Goal: Communication & Community: Ask a question

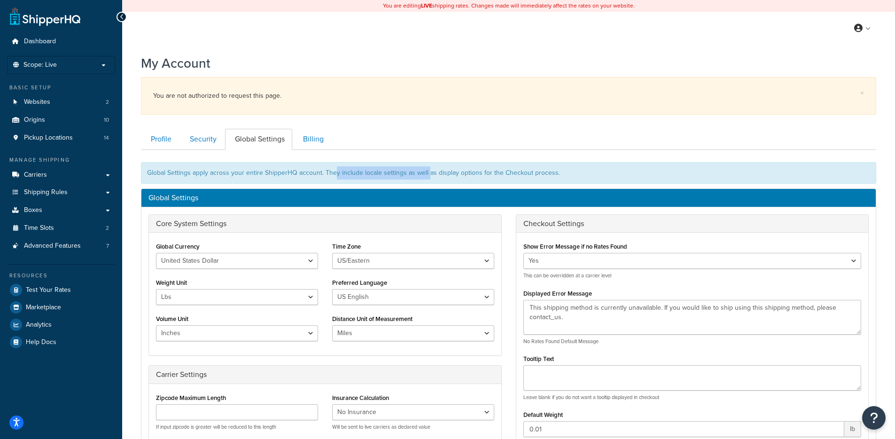
drag, startPoint x: 426, startPoint y: 169, endPoint x: 334, endPoint y: 174, distance: 91.8
click at [334, 174] on div "Global Settings apply across your entire ShipperHQ account. They include locale…" at bounding box center [508, 173] width 735 height 22
click at [333, 174] on div "Global Settings apply across your entire ShipperHQ account. They include locale…" at bounding box center [508, 173] width 735 height 22
drag, startPoint x: 323, startPoint y: 174, endPoint x: 602, endPoint y: 172, distance: 278.7
click at [602, 172] on div "Global Settings apply across your entire ShipperHQ account. They include locale…" at bounding box center [508, 173] width 735 height 22
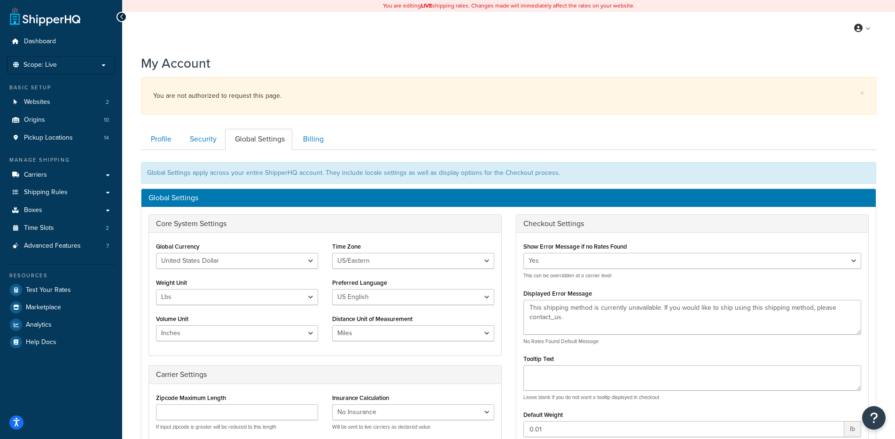
click at [602, 172] on div "Global Settings apply across your entire ShipperHQ account. They include locale…" at bounding box center [508, 173] width 735 height 22
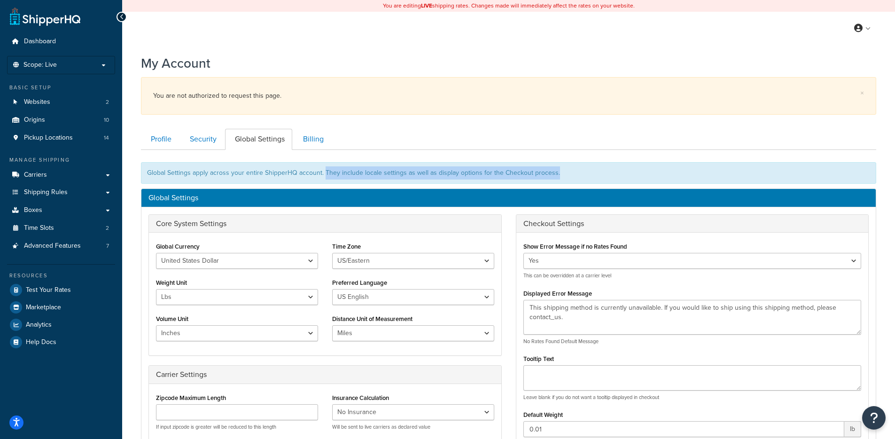
drag, startPoint x: 471, startPoint y: 171, endPoint x: 325, endPoint y: 172, distance: 146.2
click at [325, 172] on div "Global Settings apply across your entire ShipperHQ account. They include locale…" at bounding box center [508, 173] width 735 height 22
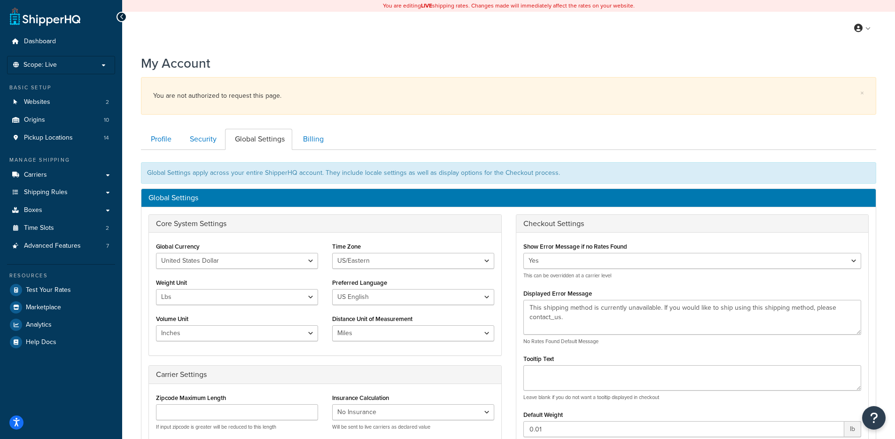
click at [324, 172] on div "Global Settings apply across your entire ShipperHQ account. They include locale…" at bounding box center [508, 173] width 735 height 22
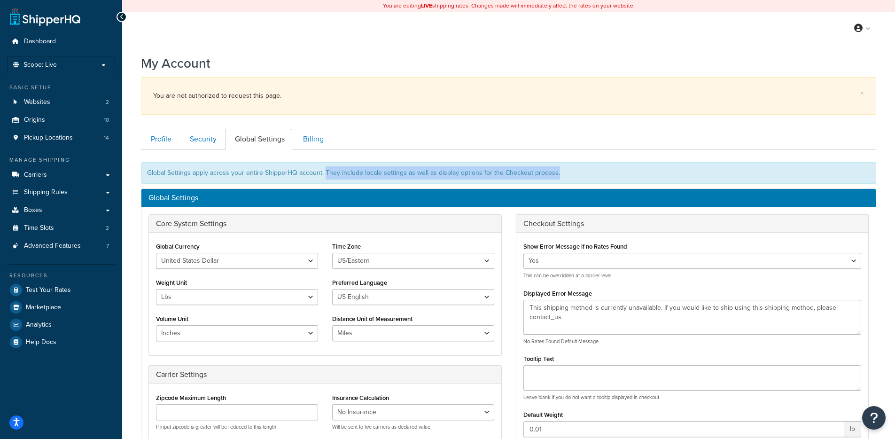
drag, startPoint x: 323, startPoint y: 172, endPoint x: 577, endPoint y: 171, distance: 254.3
click at [577, 171] on div "Global Settings apply across your entire ShipperHQ account. They include locale…" at bounding box center [508, 173] width 735 height 22
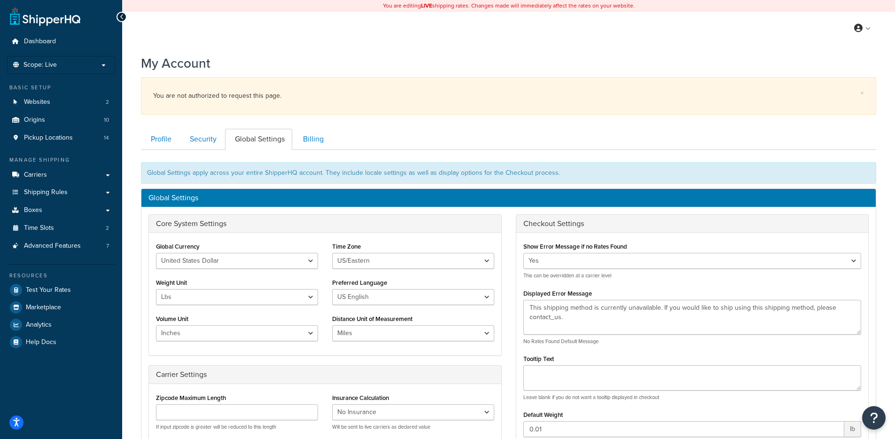
click at [576, 171] on div "Global Settings apply across your entire ShipperHQ account. They include locale…" at bounding box center [508, 173] width 735 height 22
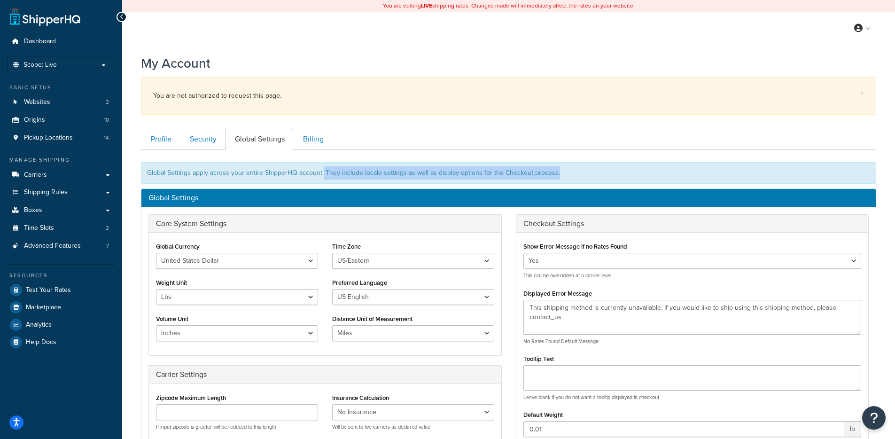
drag, startPoint x: 567, startPoint y: 171, endPoint x: 321, endPoint y: 172, distance: 245.3
click at [321, 172] on div "Global Settings apply across your entire ShipperHQ account. They include locale…" at bounding box center [508, 173] width 735 height 22
drag, startPoint x: 330, startPoint y: 173, endPoint x: 559, endPoint y: 171, distance: 228.4
click at [559, 171] on div "Global Settings apply across your entire ShipperHQ account. They include locale…" at bounding box center [508, 173] width 735 height 22
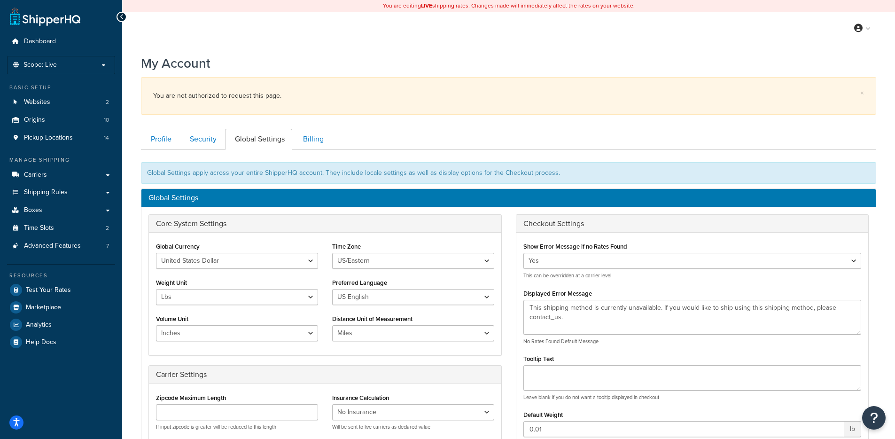
click at [561, 171] on div "Global Settings apply across your entire ShipperHQ account. They include locale…" at bounding box center [508, 173] width 735 height 22
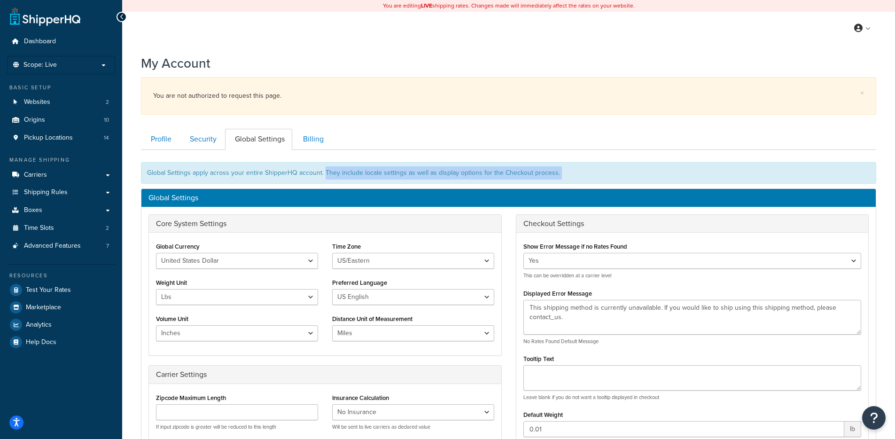
drag, startPoint x: 564, startPoint y: 171, endPoint x: 325, endPoint y: 174, distance: 239.2
click at [323, 174] on div "Global Settings apply across your entire ShipperHQ account. They include locale…" at bounding box center [508, 173] width 735 height 22
click at [325, 174] on div "Global Settings apply across your entire ShipperHQ account. They include locale…" at bounding box center [508, 173] width 735 height 22
drag, startPoint x: 326, startPoint y: 174, endPoint x: 589, endPoint y: 175, distance: 263.2
click at [589, 175] on div "Global Settings apply across your entire ShipperHQ account. They include locale…" at bounding box center [508, 173] width 735 height 22
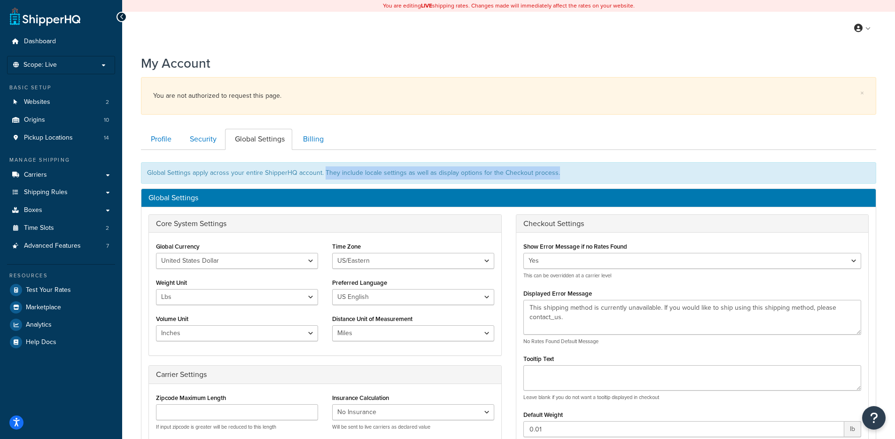
click at [581, 169] on div "Global Settings apply across your entire ShipperHQ account. They include locale…" at bounding box center [508, 173] width 735 height 22
drag, startPoint x: 575, startPoint y: 172, endPoint x: 322, endPoint y: 175, distance: 253.3
click at [322, 175] on div "Global Settings apply across your entire ShipperHQ account. They include locale…" at bounding box center [508, 173] width 735 height 22
click at [324, 176] on div "Global Settings apply across your entire ShipperHQ account. They include locale…" at bounding box center [508, 173] width 735 height 22
drag, startPoint x: 342, startPoint y: 175, endPoint x: 583, endPoint y: 172, distance: 241.6
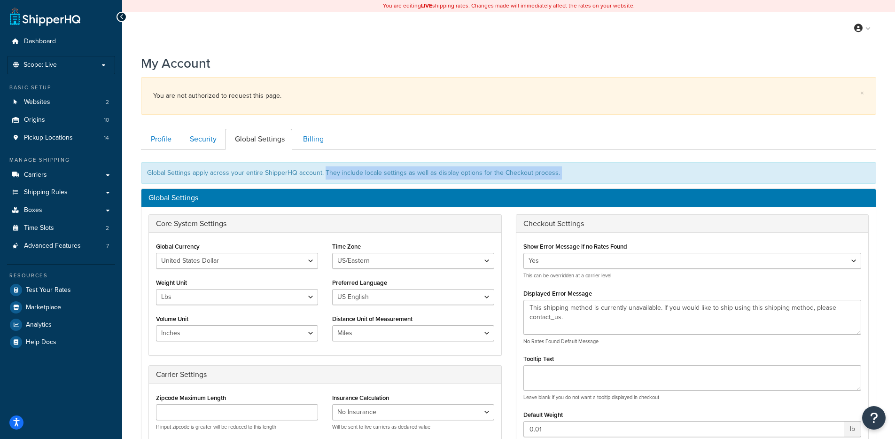
click at [583, 172] on div "Global Settings apply across your entire ShipperHQ account. They include locale…" at bounding box center [508, 173] width 735 height 22
drag, startPoint x: 578, startPoint y: 173, endPoint x: 325, endPoint y: 177, distance: 253.3
click at [325, 177] on div "Global Settings apply across your entire ShipperHQ account. They include locale…" at bounding box center [508, 173] width 735 height 22
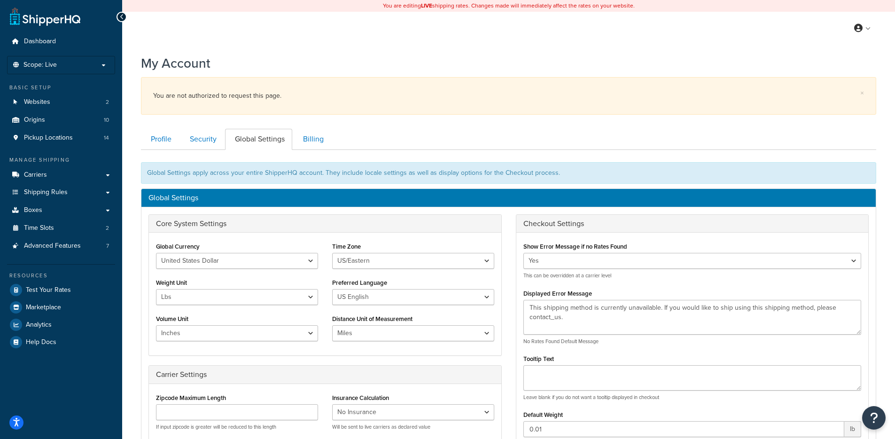
click at [319, 175] on div "Global Settings apply across your entire ShipperHQ account. They include locale…" at bounding box center [508, 173] width 735 height 22
drag, startPoint x: 307, startPoint y: 172, endPoint x: 135, endPoint y: 178, distance: 172.1
click at [135, 178] on div "My Account × You are not authorized to request this page. Contact Us Send Us A …" at bounding box center [508, 407] width 773 height 717
click at [136, 178] on div "My Account × You are not authorized to request this page. Contact Us Send Us A …" at bounding box center [508, 407] width 773 height 717
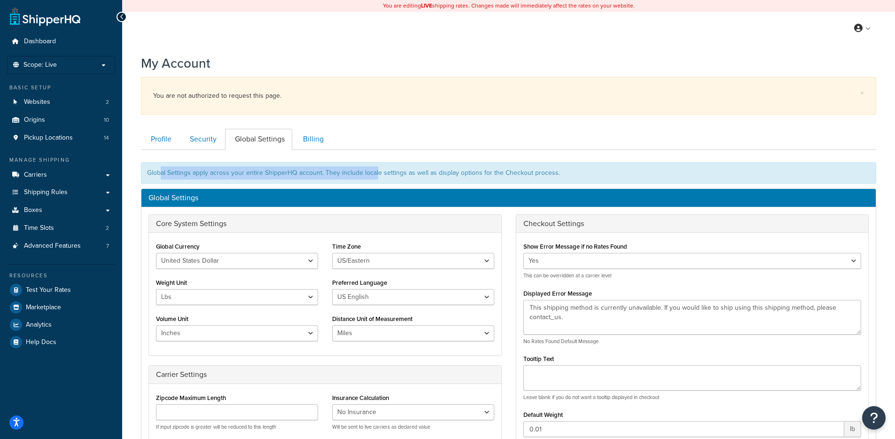
drag, startPoint x: 163, startPoint y: 170, endPoint x: 377, endPoint y: 168, distance: 214.8
click at [377, 168] on div "Global Settings apply across your entire ShipperHQ account. They include locale…" at bounding box center [508, 173] width 735 height 22
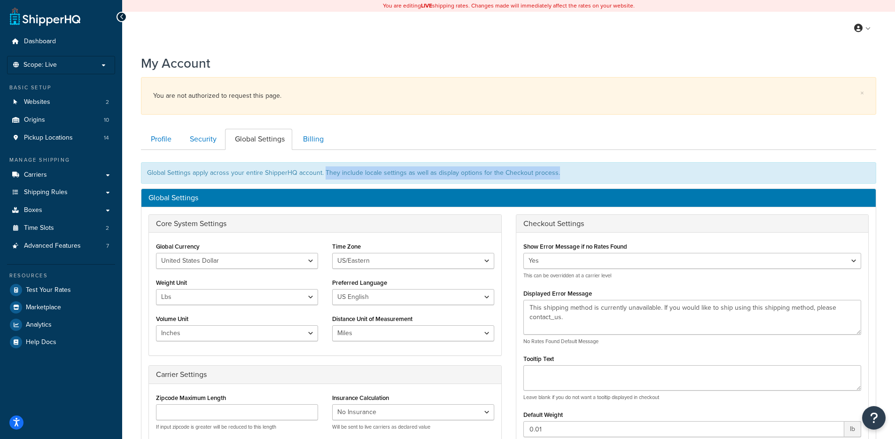
drag, startPoint x: 323, startPoint y: 170, endPoint x: 577, endPoint y: 174, distance: 253.8
click at [577, 174] on div "Global Settings apply across your entire ShipperHQ account. They include locale…" at bounding box center [508, 173] width 735 height 22
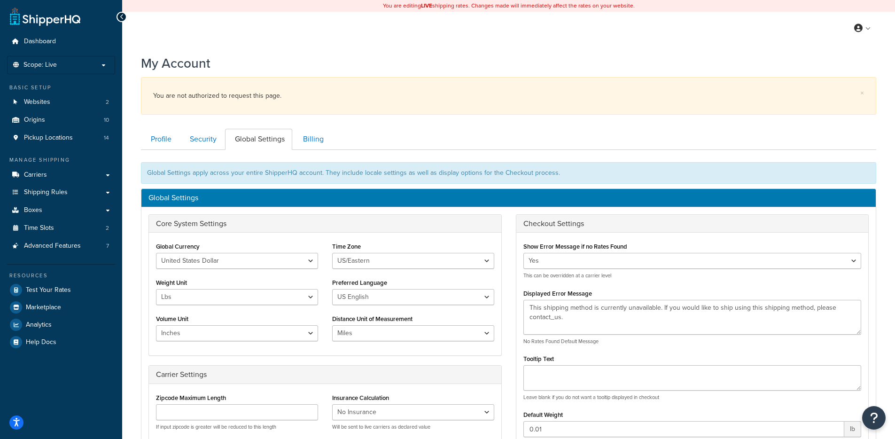
click at [574, 174] on div "Global Settings apply across your entire ShipperHQ account. They include locale…" at bounding box center [508, 173] width 735 height 22
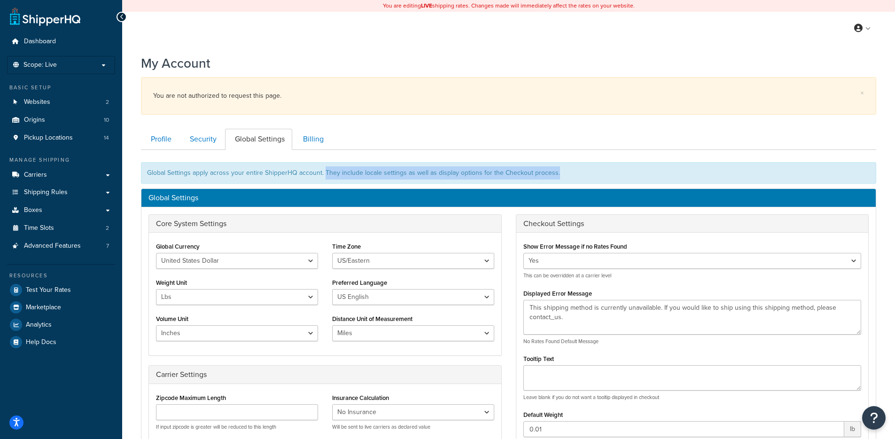
drag, startPoint x: 568, startPoint y: 174, endPoint x: 322, endPoint y: 175, distance: 245.8
click at [324, 174] on div "Global Settings apply across your entire ShipperHQ account. They include locale…" at bounding box center [508, 173] width 735 height 22
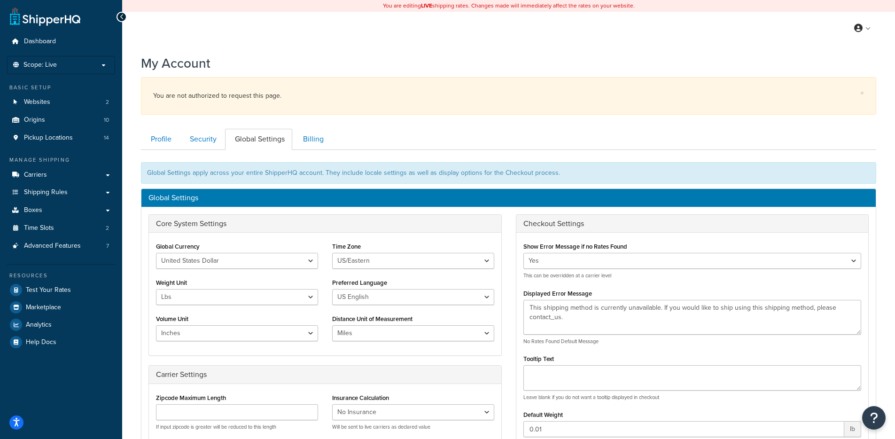
click at [320, 176] on div "Global Settings apply across your entire ShipperHQ account. They include locale…" at bounding box center [508, 173] width 735 height 22
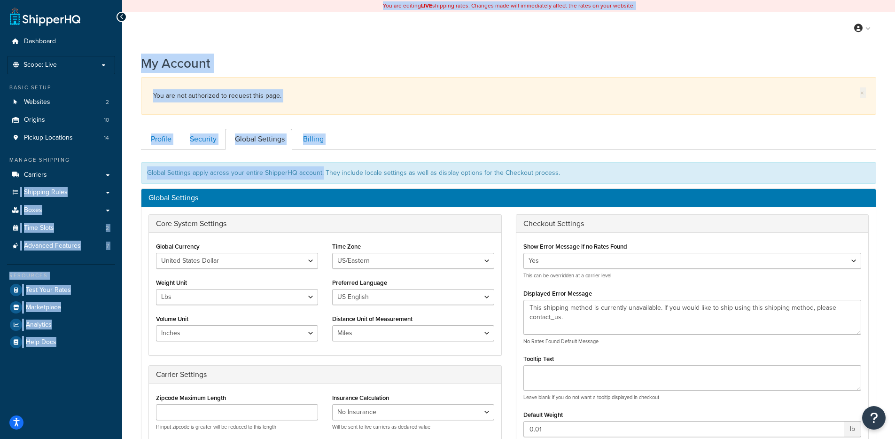
drag, startPoint x: 321, startPoint y: 172, endPoint x: 125, endPoint y: 172, distance: 196.0
click at [105, 172] on div "Dashboard Scope: Live Development Integration Test Manage Scopes Basic Setup We…" at bounding box center [447, 395] width 895 height 790
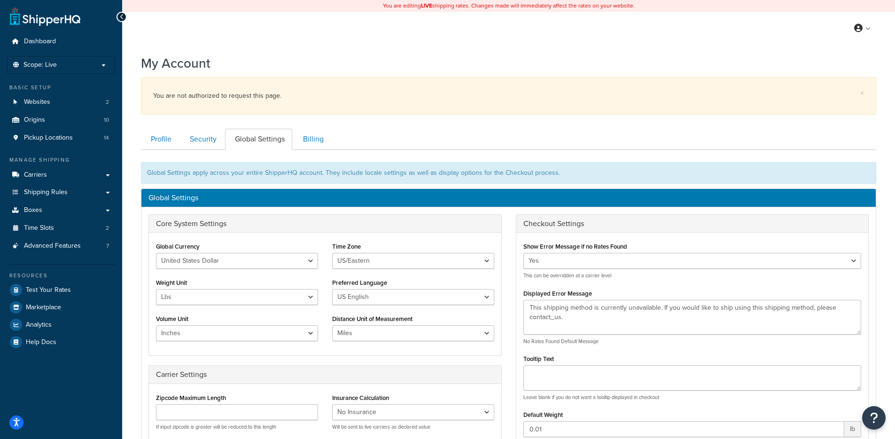
click at [159, 171] on div "Global Settings apply across your entire ShipperHQ account. They include locale…" at bounding box center [508, 173] width 735 height 22
drag, startPoint x: 153, startPoint y: 172, endPoint x: 317, endPoint y: 176, distance: 164.5
click at [317, 176] on div "Global Settings apply across your entire ShipperHQ account. They include locale…" at bounding box center [508, 173] width 735 height 22
click at [325, 175] on div "Global Settings apply across your entire ShipperHQ account. They include locale…" at bounding box center [508, 173] width 735 height 22
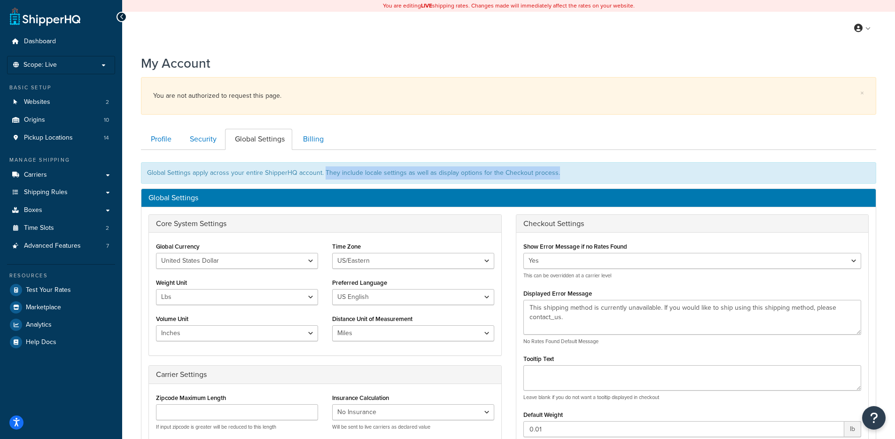
drag, startPoint x: 341, startPoint y: 172, endPoint x: 563, endPoint y: 168, distance: 221.4
click at [562, 168] on div "Global Settings apply across your entire ShipperHQ account. They include locale…" at bounding box center [508, 173] width 735 height 22
drag, startPoint x: 563, startPoint y: 168, endPoint x: 560, endPoint y: 173, distance: 5.5
click at [563, 168] on div "Global Settings apply across your entire ShipperHQ account. They include locale…" at bounding box center [508, 173] width 735 height 22
drag, startPoint x: 463, startPoint y: 173, endPoint x: 323, endPoint y: 170, distance: 140.6
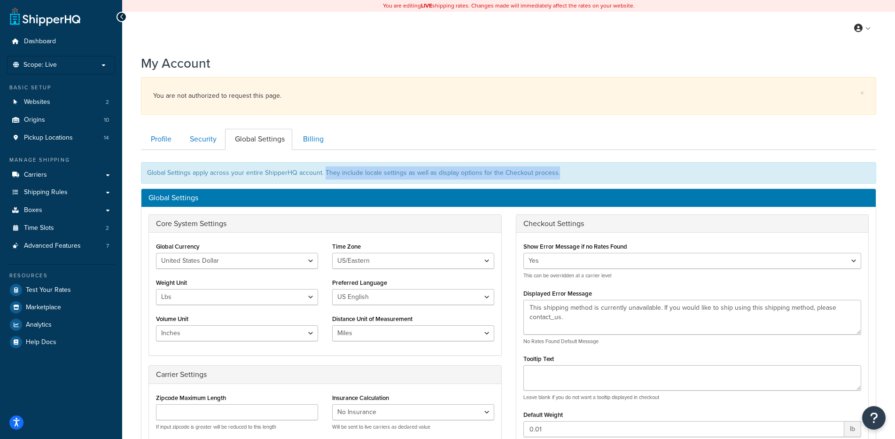
click at [323, 170] on div "Global Settings apply across your entire ShipperHQ account. They include locale…" at bounding box center [508, 173] width 735 height 22
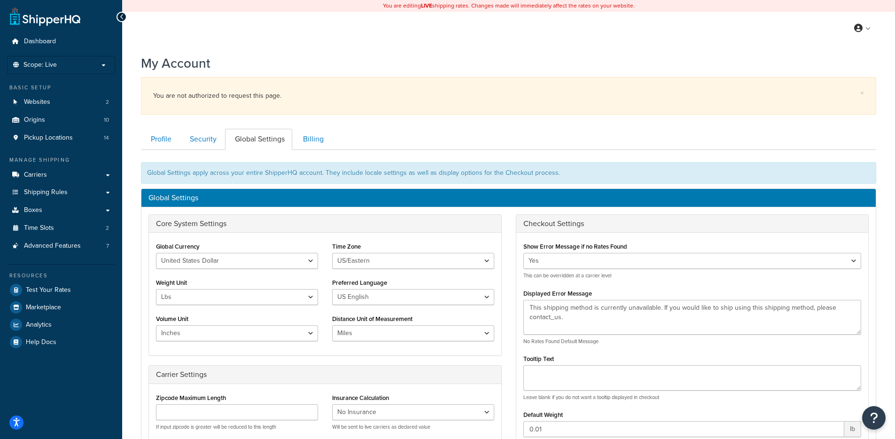
drag, startPoint x: 492, startPoint y: 157, endPoint x: 468, endPoint y: 171, distance: 27.2
click at [492, 157] on div "Global Settings apply across your entire ShipperHQ account. They include locale…" at bounding box center [508, 421] width 735 height 542
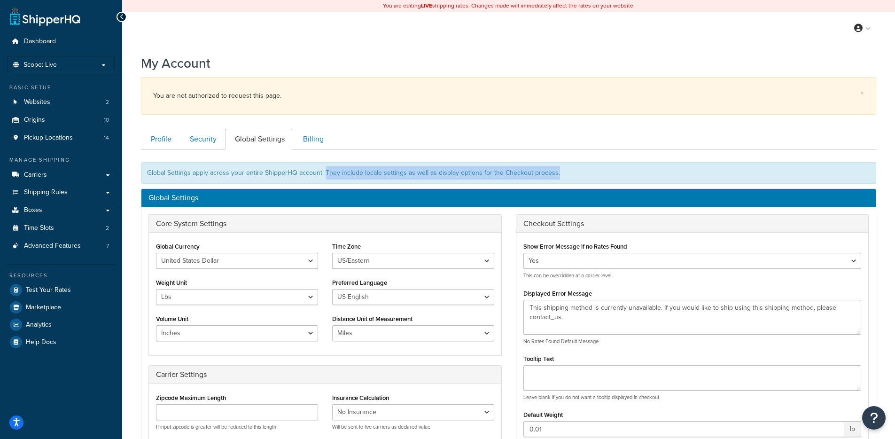
drag, startPoint x: 336, startPoint y: 173, endPoint x: 569, endPoint y: 174, distance: 232.6
click at [569, 174] on div "Global Settings apply across your entire ShipperHQ account. They include locale…" at bounding box center [508, 173] width 735 height 22
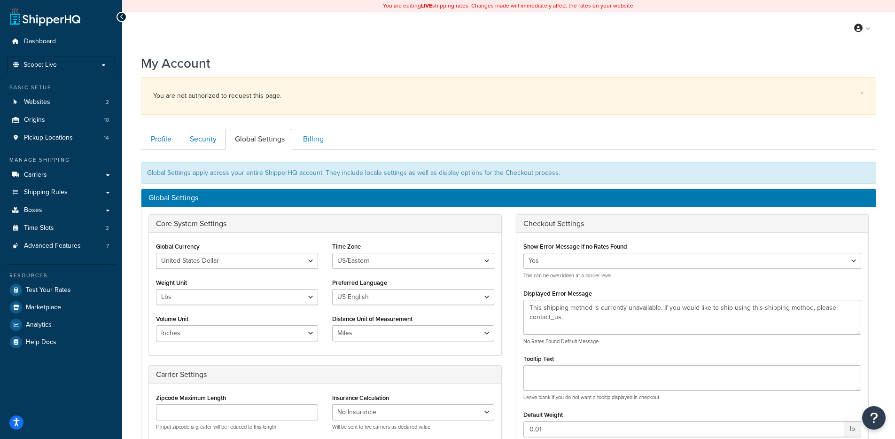
click at [569, 174] on div "Global Settings apply across your entire ShipperHQ account. They include locale…" at bounding box center [508, 173] width 735 height 22
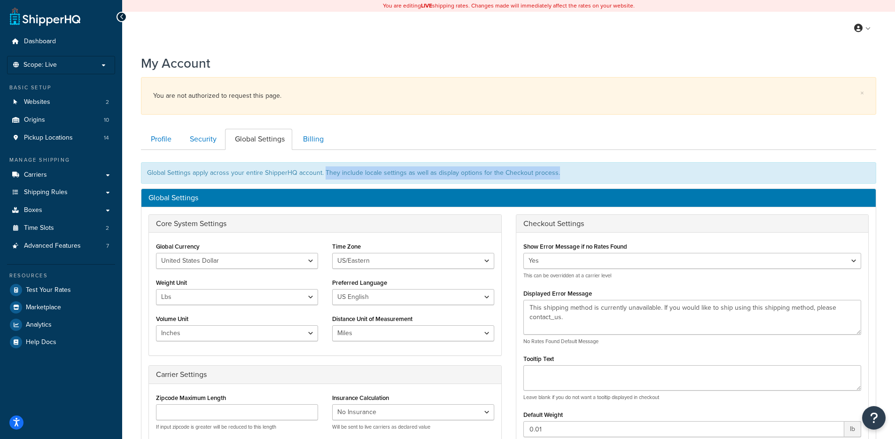
drag, startPoint x: 564, startPoint y: 174, endPoint x: 324, endPoint y: 173, distance: 239.7
click at [324, 173] on div "Global Settings apply across your entire ShipperHQ account. They include locale…" at bounding box center [508, 173] width 735 height 22
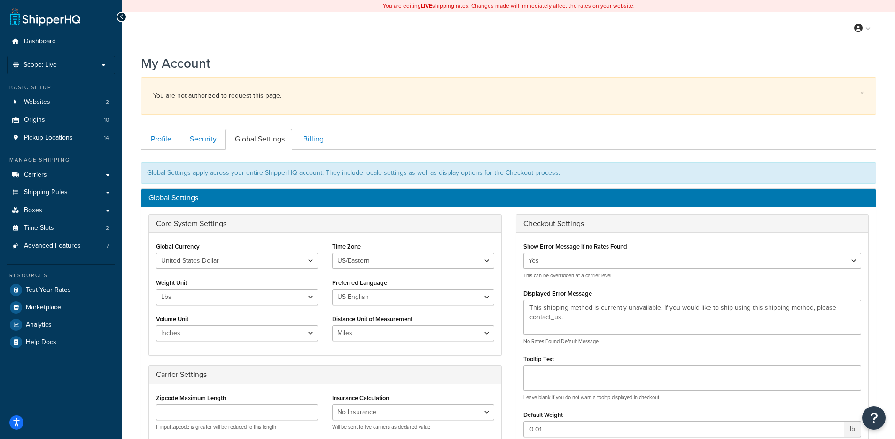
click at [496, 163] on div "Global Settings apply across your entire ShipperHQ account. They include locale…" at bounding box center [508, 173] width 735 height 22
drag, startPoint x: 549, startPoint y: 172, endPoint x: 470, endPoint y: 175, distance: 78.6
click at [470, 175] on div "Global Settings apply across your entire ShipperHQ account. They include locale…" at bounding box center [508, 173] width 735 height 22
click at [501, 173] on div "Global Settings apply across your entire ShipperHQ account. They include locale…" at bounding box center [508, 173] width 735 height 22
click at [545, 174] on div "Global Settings apply across your entire ShipperHQ account. They include locale…" at bounding box center [508, 173] width 735 height 22
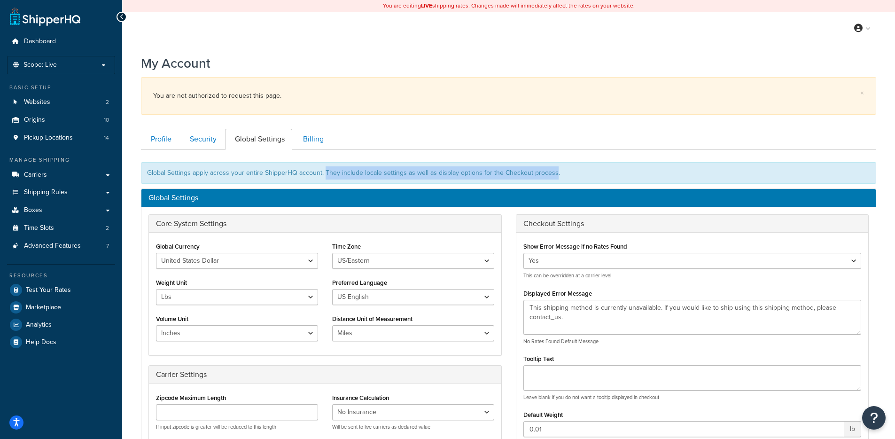
drag, startPoint x: 553, startPoint y: 174, endPoint x: 325, endPoint y: 175, distance: 227.9
click at [325, 175] on div "Global Settings apply across your entire ShipperHQ account. They include locale…" at bounding box center [508, 173] width 735 height 22
drag, startPoint x: 325, startPoint y: 174, endPoint x: 570, endPoint y: 172, distance: 245.3
click at [570, 172] on div "Global Settings apply across your entire ShipperHQ account. They include locale…" at bounding box center [508, 173] width 735 height 22
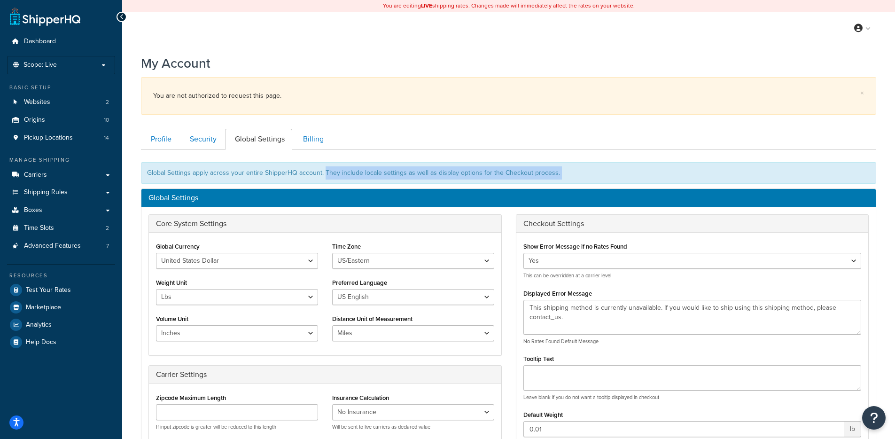
click at [571, 172] on div "Global Settings apply across your entire ShipperHQ account. They include locale…" at bounding box center [508, 173] width 735 height 22
drag, startPoint x: 444, startPoint y: 172, endPoint x: 339, endPoint y: 176, distance: 104.9
click at [324, 174] on div "Global Settings apply across your entire ShipperHQ account. They include locale…" at bounding box center [508, 173] width 735 height 22
click at [340, 176] on div "Global Settings apply across your entire ShipperHQ account. They include locale…" at bounding box center [508, 173] width 735 height 22
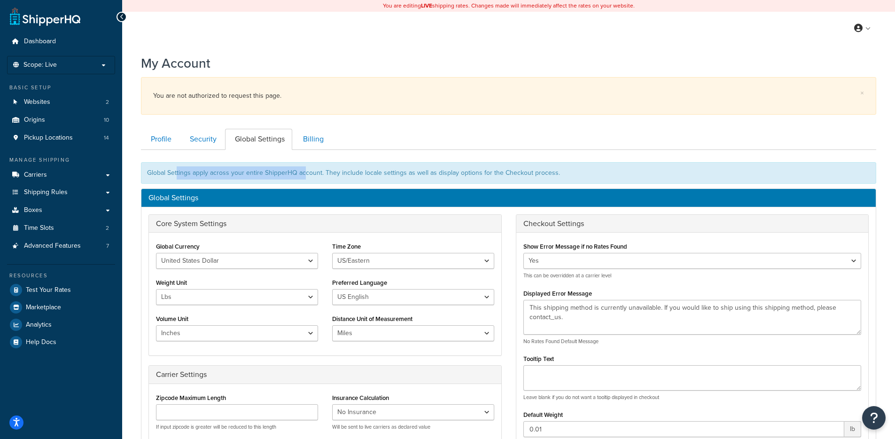
drag, startPoint x: 176, startPoint y: 172, endPoint x: 337, endPoint y: 176, distance: 160.8
click at [337, 176] on div "Global Settings apply across your entire ShipperHQ account. They include locale…" at bounding box center [508, 173] width 735 height 22
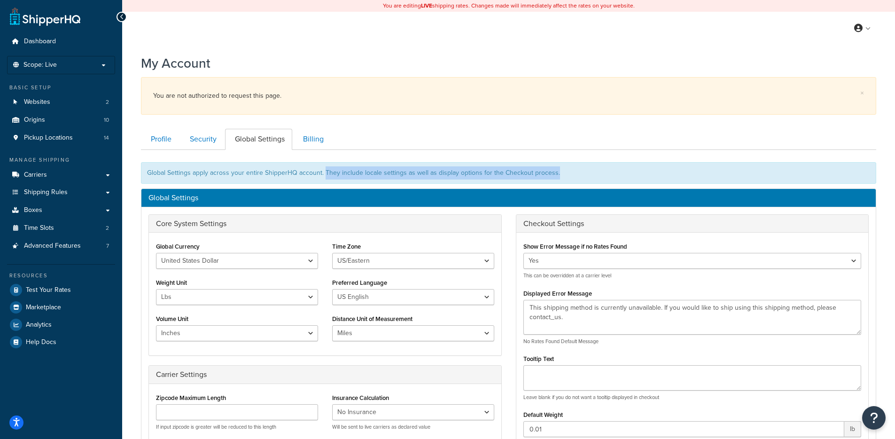
drag, startPoint x: 324, startPoint y: 172, endPoint x: 587, endPoint y: 172, distance: 263.2
click at [587, 172] on div "Global Settings apply across your entire ShipperHQ account. They include locale…" at bounding box center [508, 173] width 735 height 22
drag, startPoint x: 586, startPoint y: 172, endPoint x: 153, endPoint y: 175, distance: 432.8
click at [153, 175] on div "Global Settings apply across your entire ShipperHQ account. They include locale…" at bounding box center [508, 173] width 735 height 22
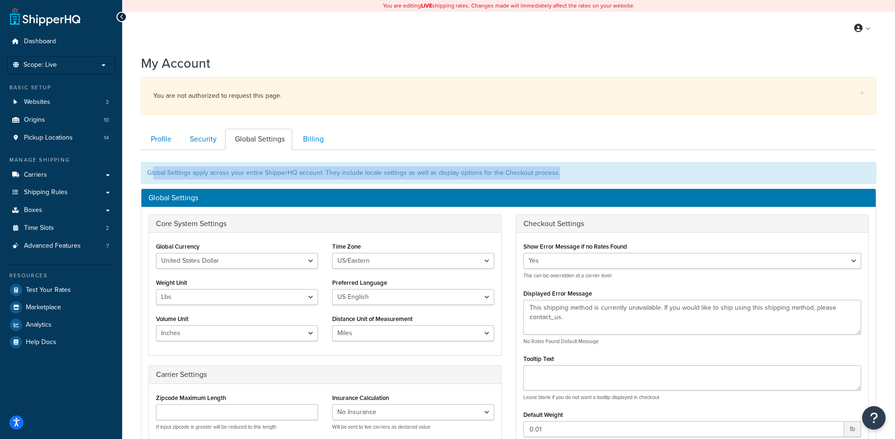
click at [152, 175] on div "Global Settings apply across your entire ShipperHQ account. They include locale…" at bounding box center [508, 173] width 735 height 22
drag
click at [391, 171] on div "Global Settings apply across your entire ShipperHQ account. They include locale…" at bounding box center [508, 173] width 735 height 22
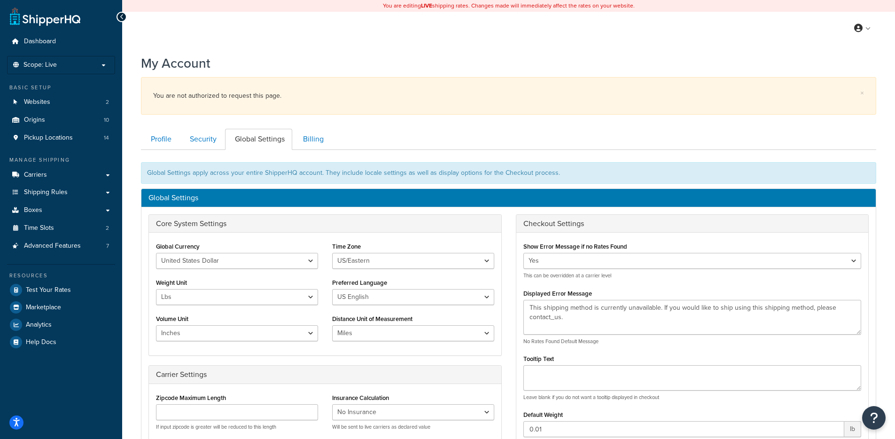
click at [510, 168] on div "Global Settings apply across your entire ShipperHQ account. They include locale…" at bounding box center [508, 173] width 735 height 22
click at [50, 286] on span "Test Your Rates" at bounding box center [48, 290] width 45 height 8
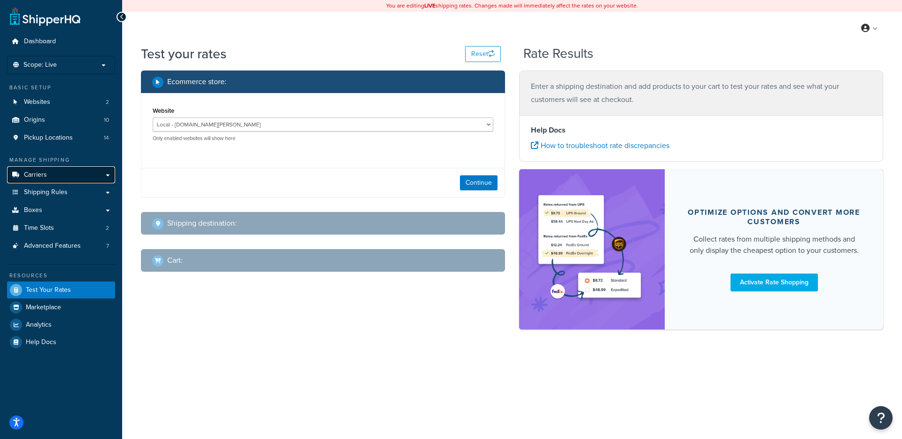
click at [42, 171] on span "Carriers" at bounding box center [35, 175] width 23 height 8
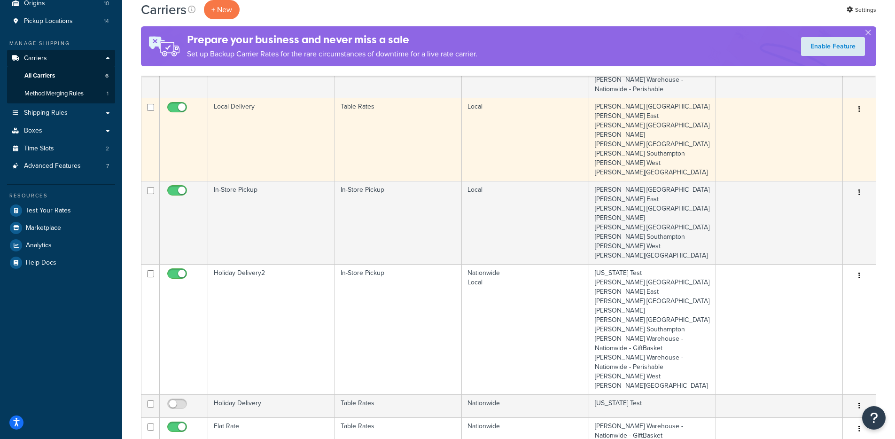
scroll to position [155, 0]
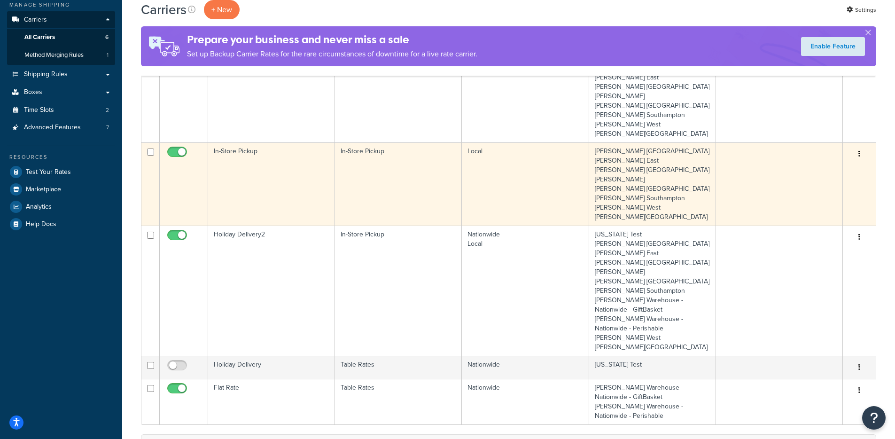
click at [346, 162] on td "In-Store Pickup" at bounding box center [398, 183] width 127 height 83
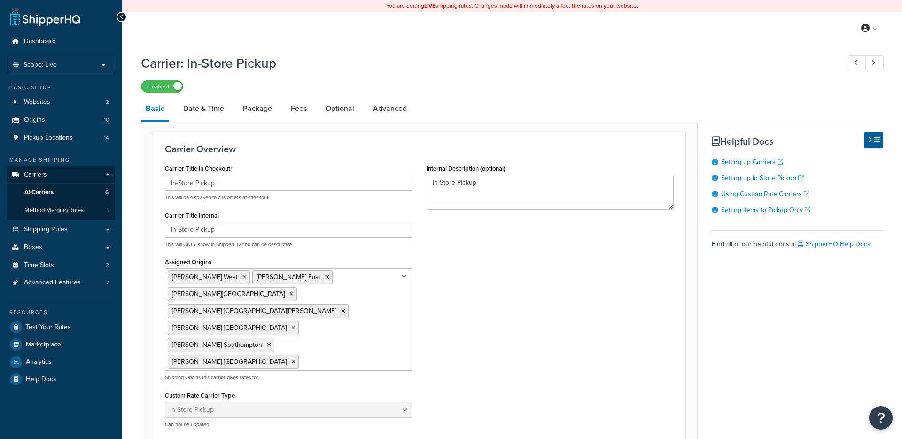
select select "pickup"
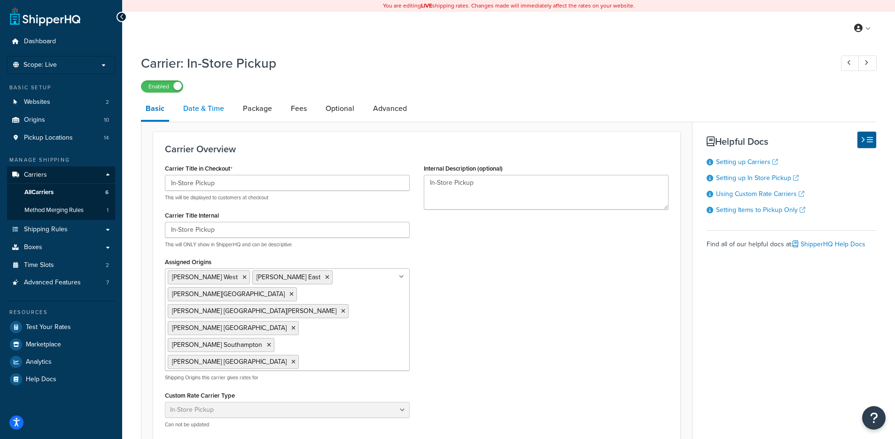
click at [221, 109] on link "Date & Time" at bounding box center [204, 108] width 50 height 23
select select "calendar"
select select "yMd"
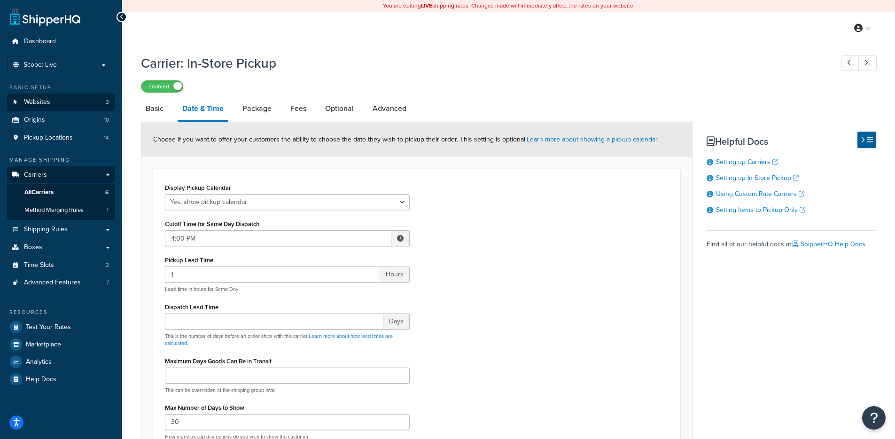
click at [63, 100] on link "Websites 2" at bounding box center [61, 102] width 108 height 17
click at [45, 327] on span "Test Your Rates" at bounding box center [48, 327] width 45 height 8
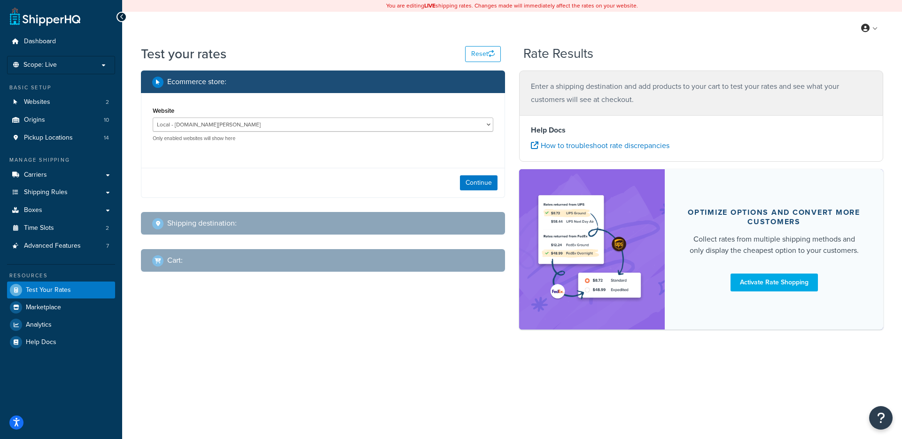
click at [282, 133] on div "Local - www.citarella.com Nationwide - http://www.mytestsite.com Only enabled w…" at bounding box center [323, 129] width 341 height 24
click at [284, 129] on select "Local - www.citarella.com Nationwide - http://www.mytestsite.com" at bounding box center [323, 124] width 341 height 14
click at [476, 190] on button "Continue" at bounding box center [479, 182] width 38 height 15
select select "TX"
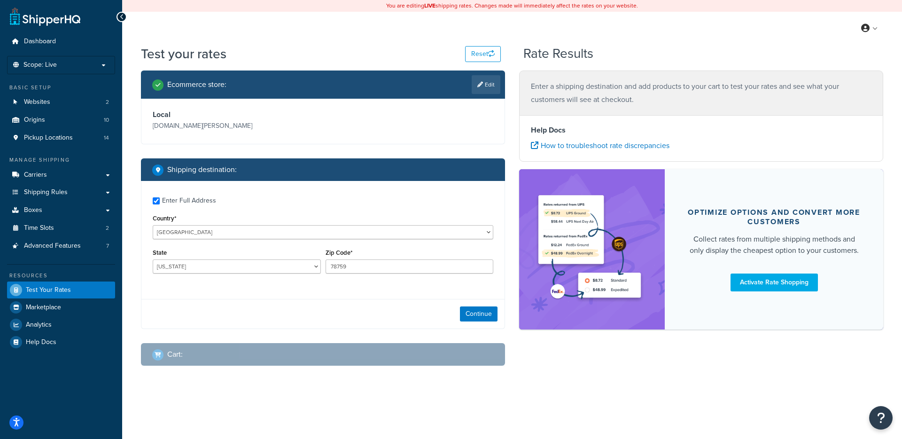
checkbox input "true"
type input "10538"
select select "NY"
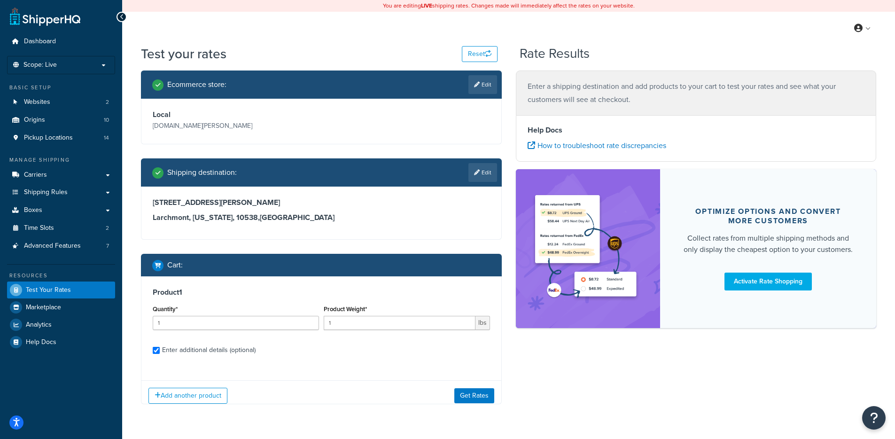
checkbox input "true"
type input "1.1"
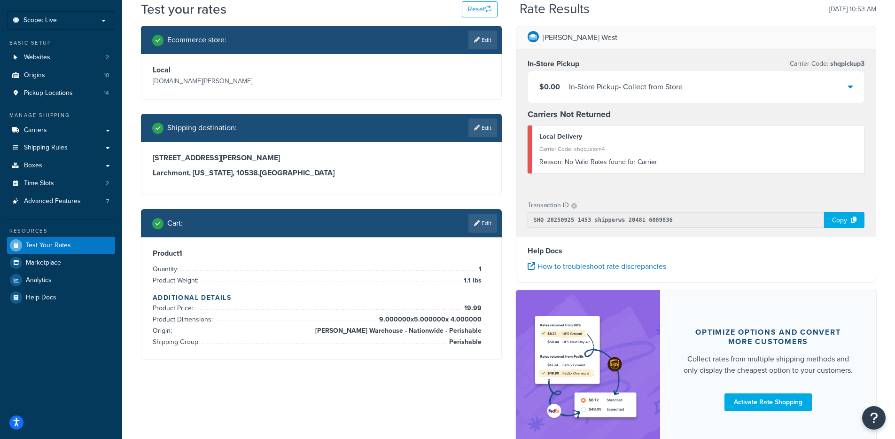
scroll to position [52, 0]
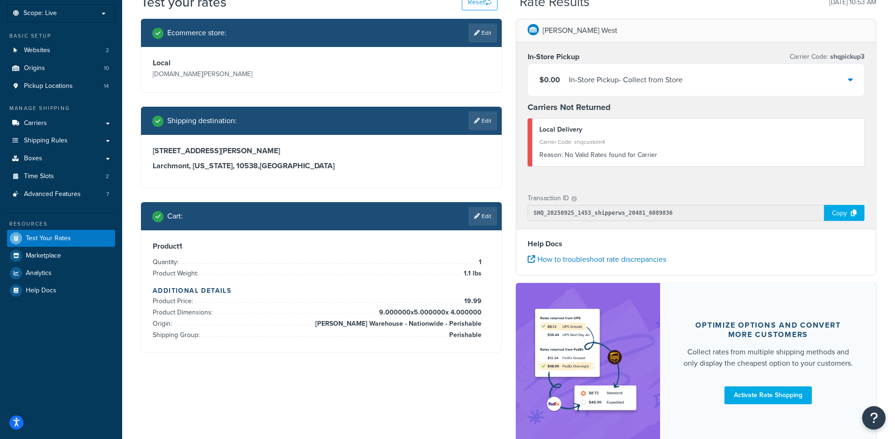
drag, startPoint x: 616, startPoint y: 86, endPoint x: 605, endPoint y: 95, distance: 13.7
click at [616, 86] on div "$0.00 In-Store Pickup - Collect from Store" at bounding box center [696, 80] width 336 height 32
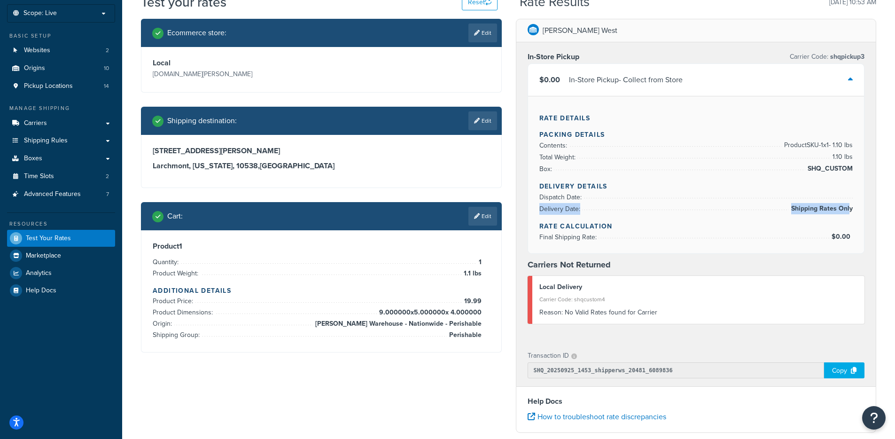
drag, startPoint x: 537, startPoint y: 210, endPoint x: 851, endPoint y: 208, distance: 314.4
click at [851, 208] on div "Rate Details Packing Details Contents: Product SKU-1 x 1 - 1.10 lbs Total Weigh…" at bounding box center [696, 174] width 336 height 157
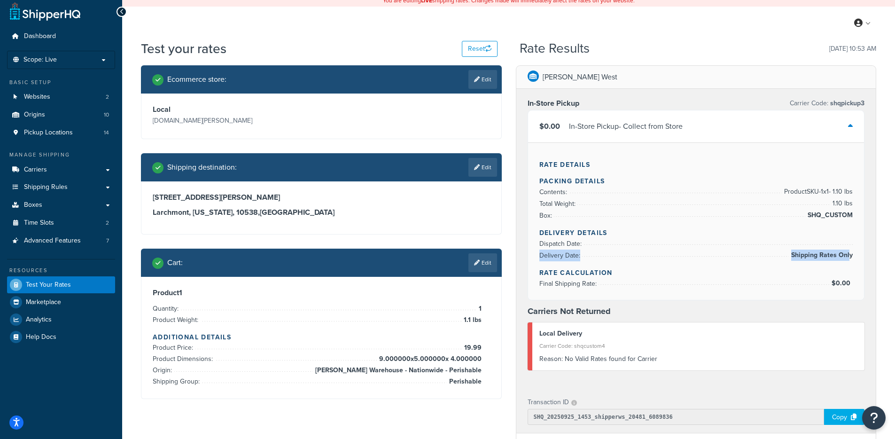
scroll to position [0, 0]
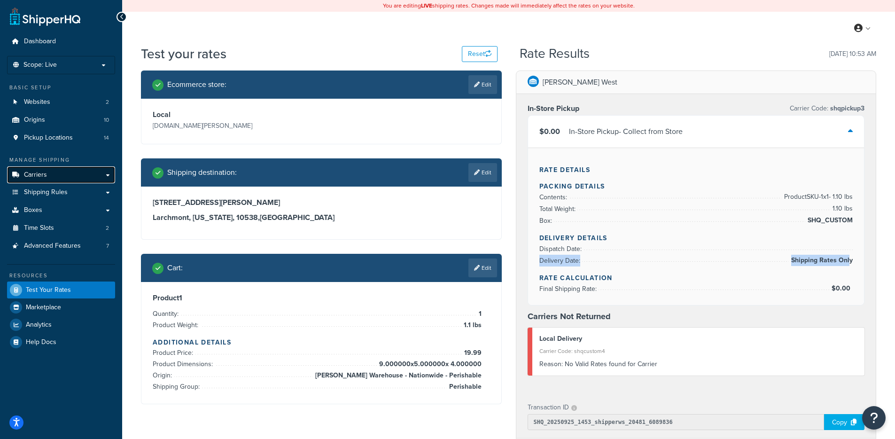
click at [55, 178] on link "Carriers" at bounding box center [61, 174] width 108 height 17
click at [572, 263] on span "Delivery Date:" at bounding box center [561, 261] width 43 height 10
drag, startPoint x: 546, startPoint y: 259, endPoint x: 850, endPoint y: 263, distance: 304.1
click at [850, 263] on li "Delivery Date: Shipping Rates Only" at bounding box center [697, 261] width 314 height 12
click at [614, 154] on div "Rate Details Packing Details Contents: Product SKU-1 x 1 - 1.10 lbs Total Weigh…" at bounding box center [696, 226] width 336 height 157
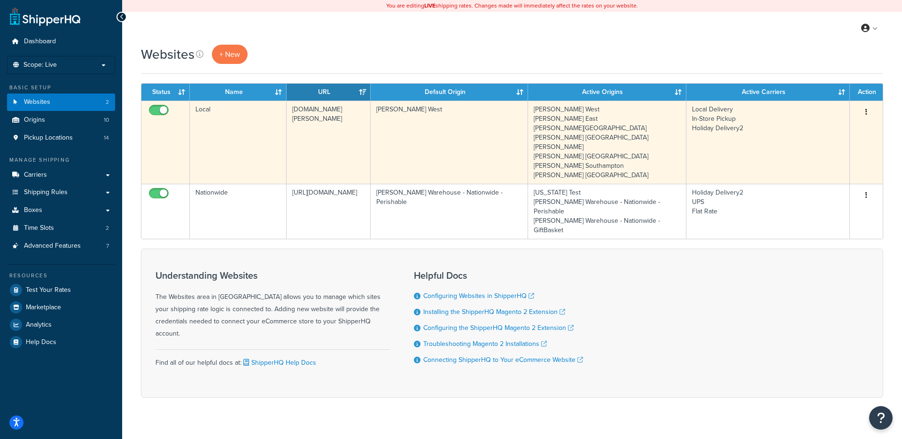
click at [405, 148] on td "[PERSON_NAME] West" at bounding box center [449, 142] width 157 height 83
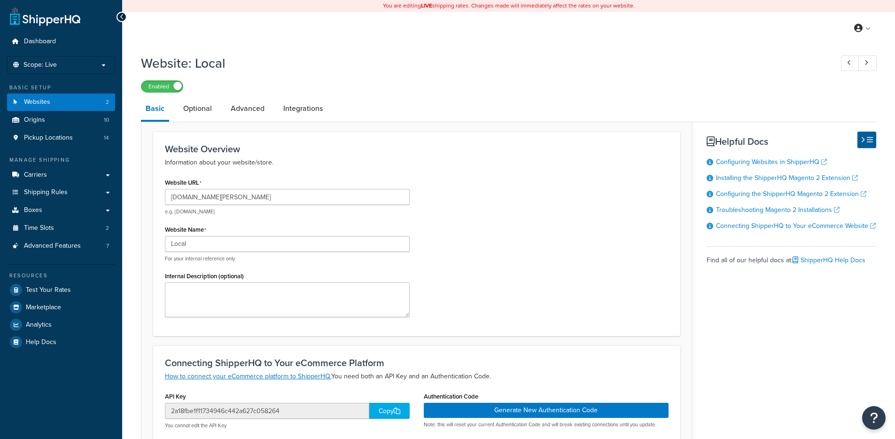
select select "53490"
drag, startPoint x: 233, startPoint y: 203, endPoint x: 276, endPoint y: 182, distance: 48.8
click at [187, 200] on input "[DOMAIN_NAME][PERSON_NAME]" at bounding box center [287, 197] width 245 height 16
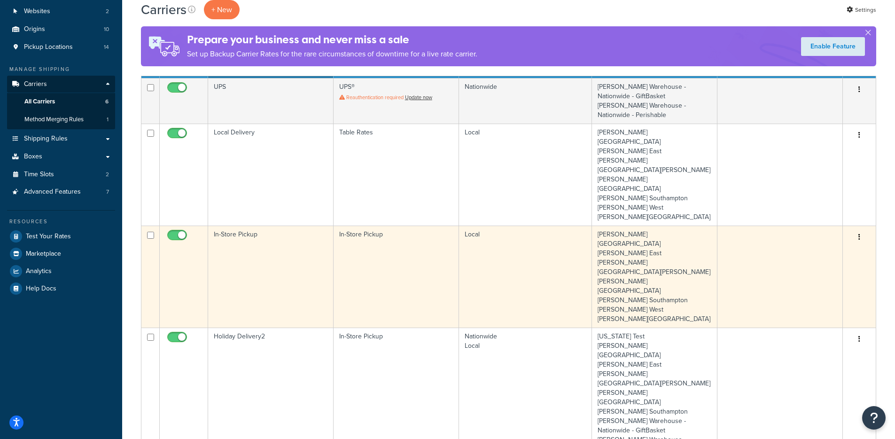
scroll to position [91, 0]
click at [396, 226] on td "In-Store Pickup" at bounding box center [396, 276] width 125 height 102
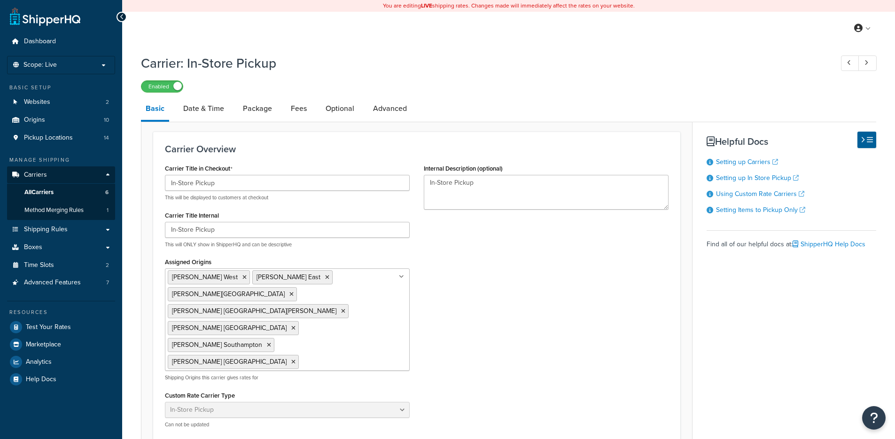
select select "pickup"
click at [375, 107] on link "Advanced" at bounding box center [389, 108] width 43 height 23
select select "false"
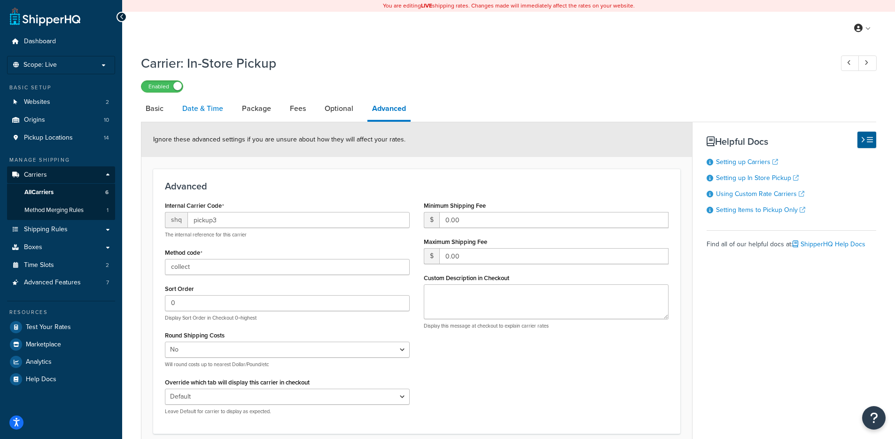
click at [211, 106] on link "Date & Time" at bounding box center [203, 108] width 50 height 23
select select "calendar"
select select "yMd"
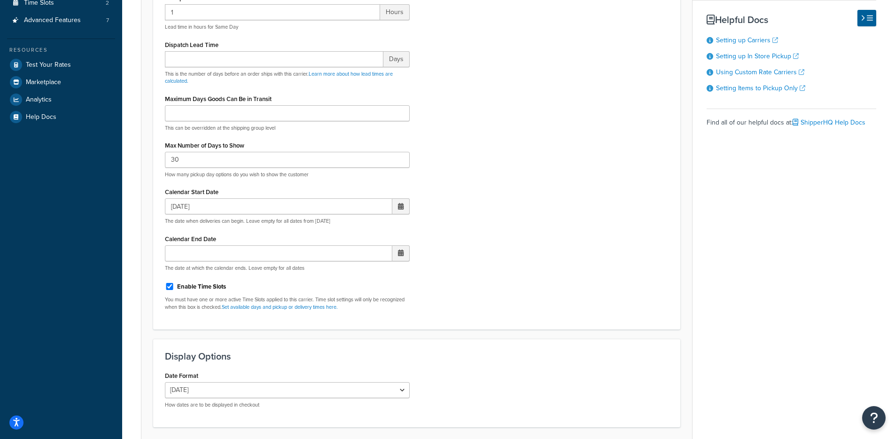
scroll to position [338, 0]
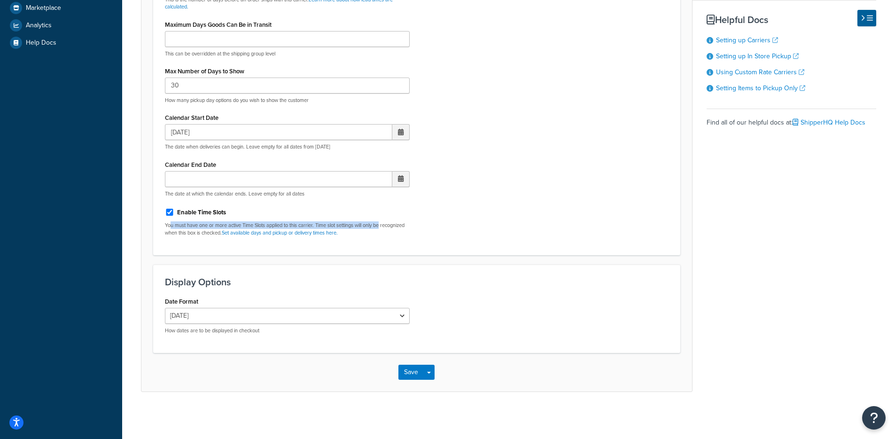
drag, startPoint x: 169, startPoint y: 227, endPoint x: 507, endPoint y: 247, distance: 338.4
click at [447, 227] on div "Display Pickup Calendar No, just show shipping rates Yes, show pickup calendar …" at bounding box center [417, 43] width 518 height 399
click at [531, 282] on h3 "Display Options" at bounding box center [417, 282] width 504 height 10
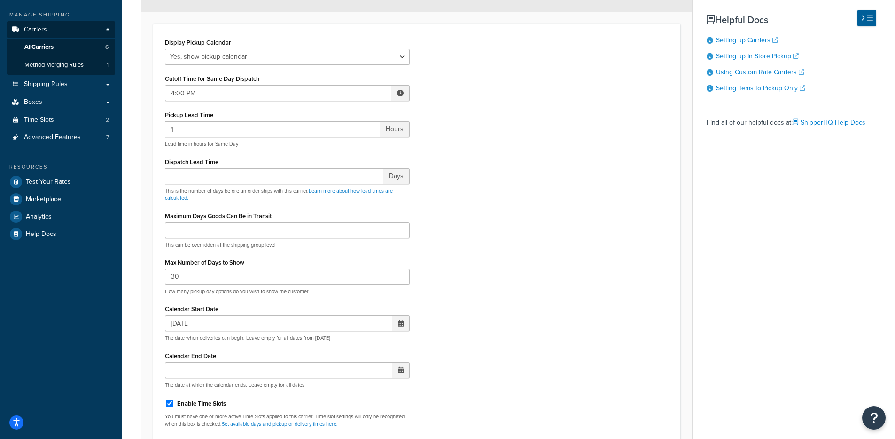
scroll to position [0, 0]
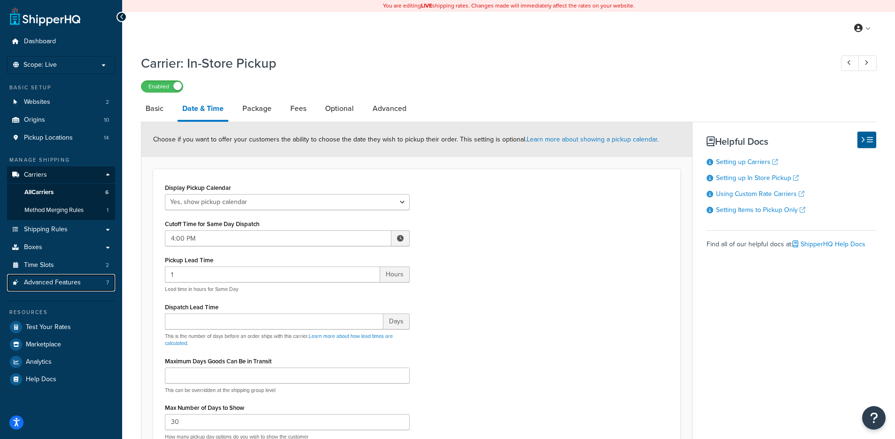
drag, startPoint x: 72, startPoint y: 277, endPoint x: 437, endPoint y: 66, distance: 420.9
click at [73, 279] on span "Advanced Features" at bounding box center [52, 283] width 57 height 8
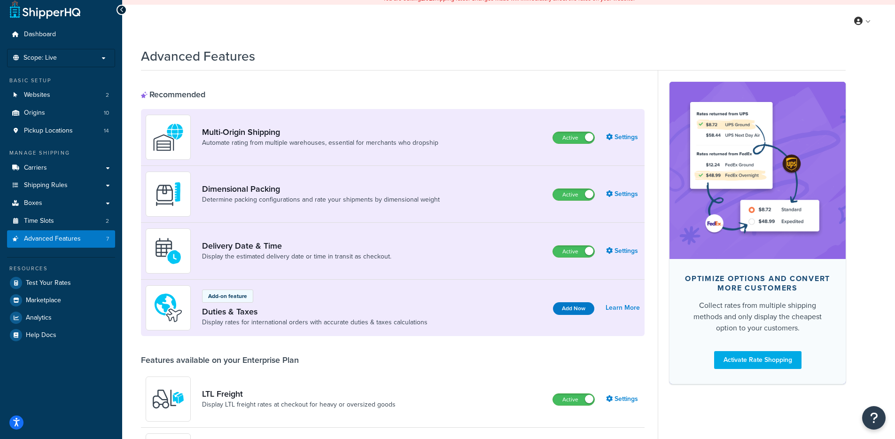
scroll to position [14, 0]
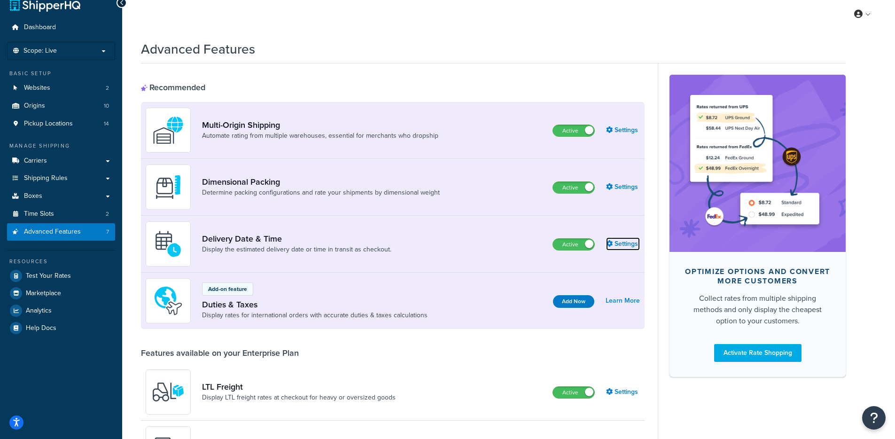
click at [620, 250] on link "Settings" at bounding box center [623, 243] width 34 height 13
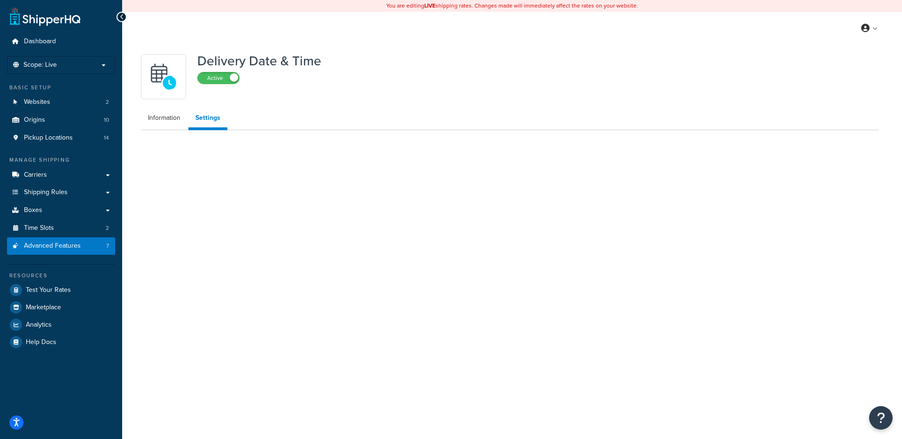
select select "false"
select select "Inline"
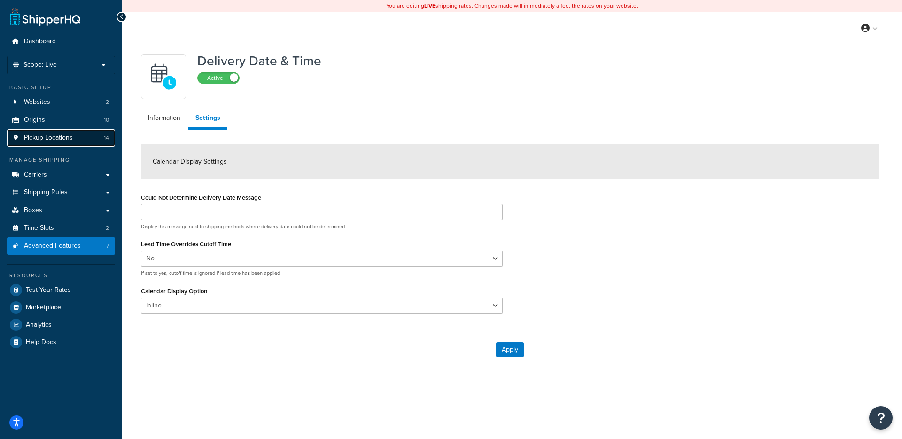
click at [96, 140] on link "Pickup Locations 14" at bounding box center [61, 137] width 108 height 17
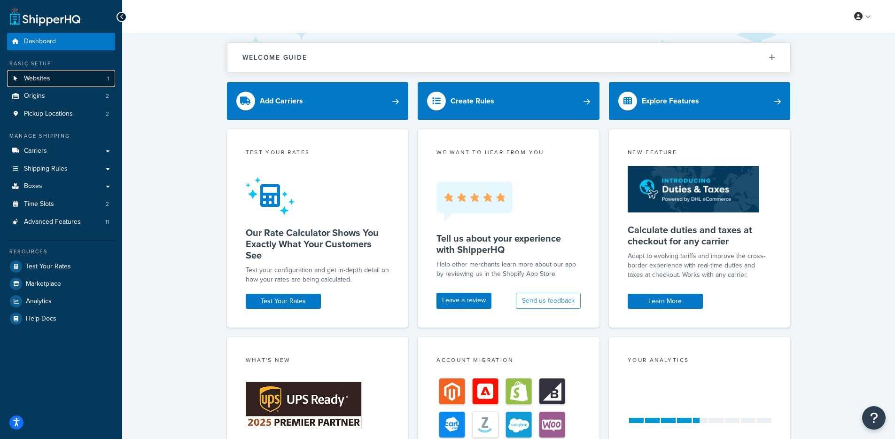
click at [79, 74] on link "Websites 1" at bounding box center [61, 78] width 108 height 17
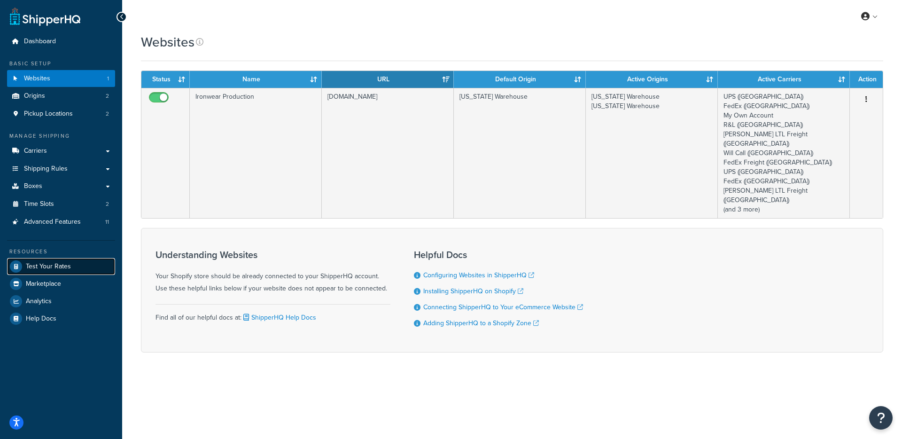
click at [53, 264] on span "Test Your Rates" at bounding box center [48, 267] width 45 height 8
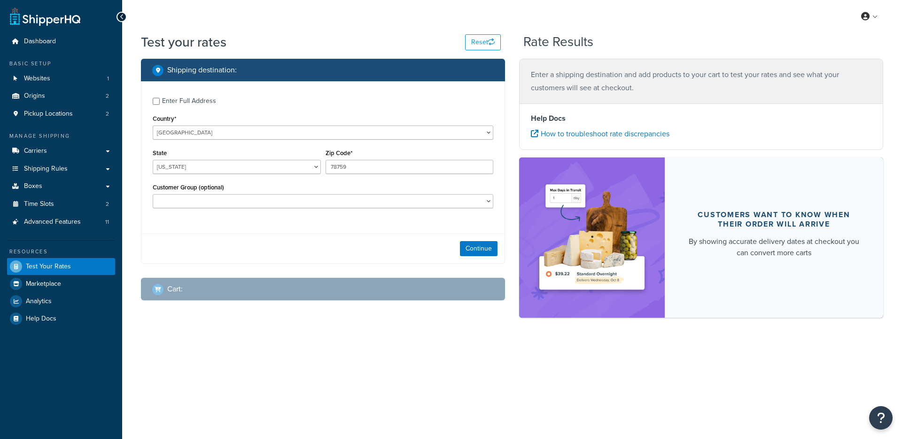
select select "[GEOGRAPHIC_DATA]"
click at [55, 45] on span "Dashboard" at bounding box center [40, 42] width 32 height 8
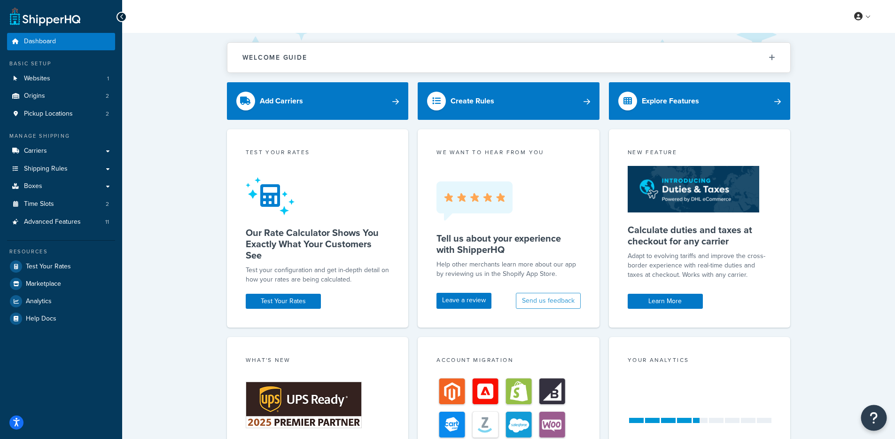
click at [864, 415] on button "Open Resource Center" at bounding box center [874, 418] width 26 height 26
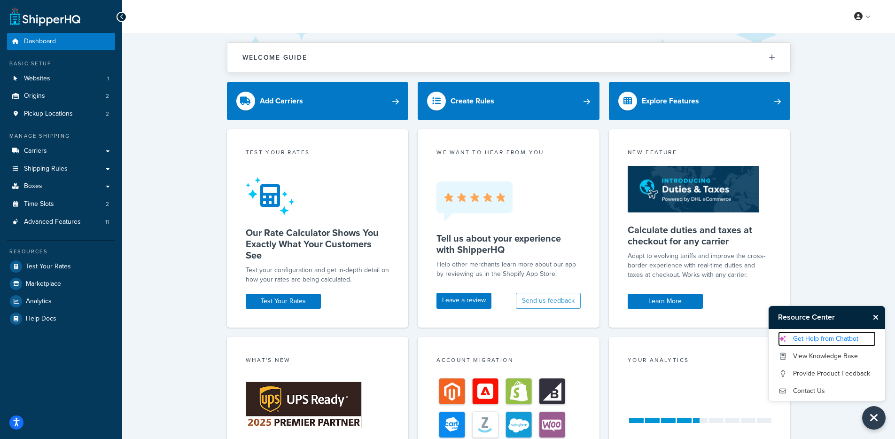
click at [813, 335] on link "Get Help from Chatbot" at bounding box center [827, 338] width 98 height 15
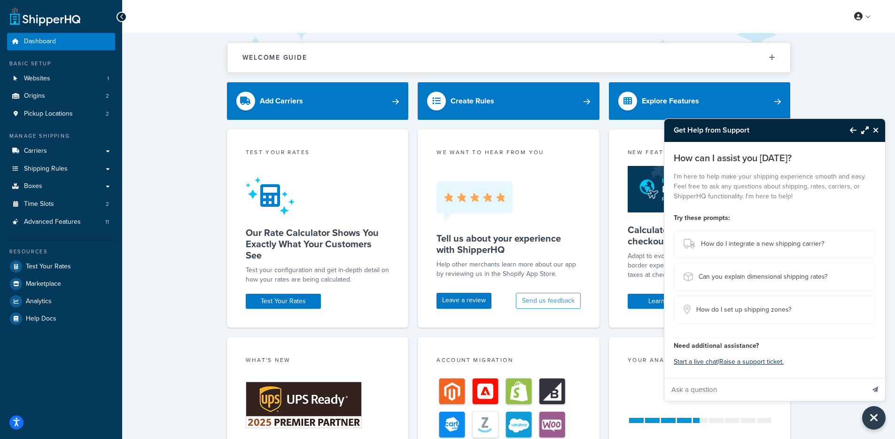
click at [740, 386] on input "Ask a question" at bounding box center [765, 389] width 200 height 23
paste input "Here’s a scenario. I want to have two groups, that when one is in the cart it d…"
type input "Here’s a scenario. I want to have two groups, that when one is in the cart it d…"
click at [866, 378] on button "Send message" at bounding box center [876, 389] width 20 height 23
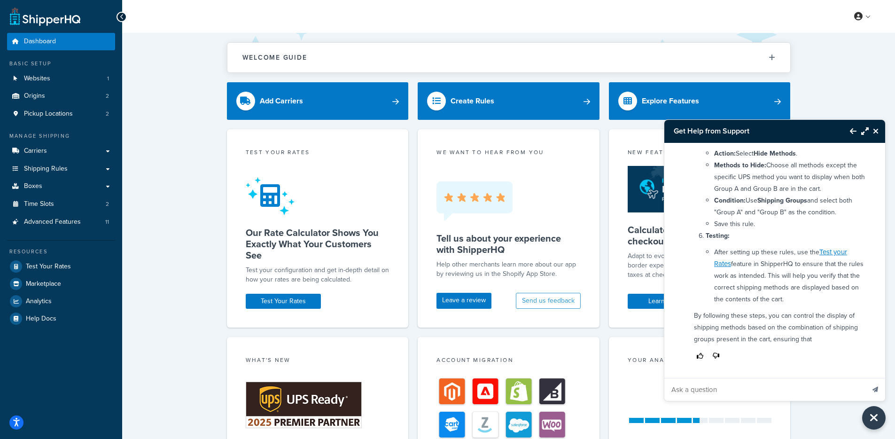
scroll to position [536, 0]
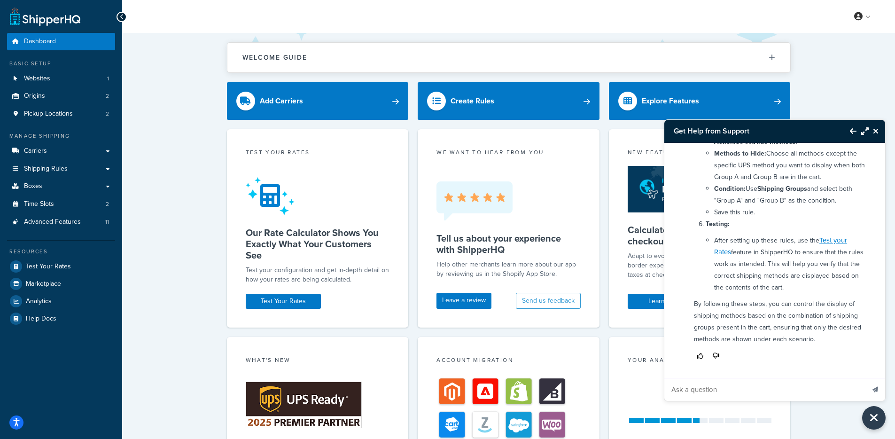
click at [741, 387] on input "Ask a question" at bounding box center [765, 389] width 200 height 23
paste input "What are your sources for this suggestion"
type input "What are your sources for this suggestion"
click at [866, 378] on button "Send message" at bounding box center [876, 389] width 20 height 23
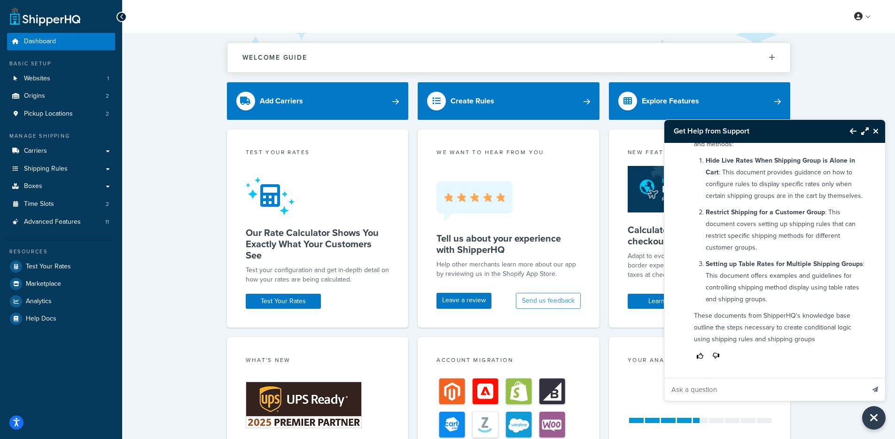
scroll to position [834, 0]
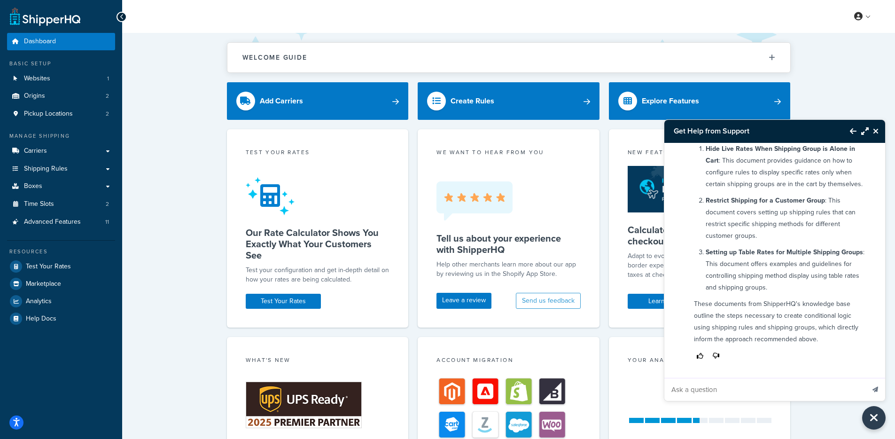
click at [737, 394] on input "Ask a question" at bounding box center [765, 389] width 200 height 23
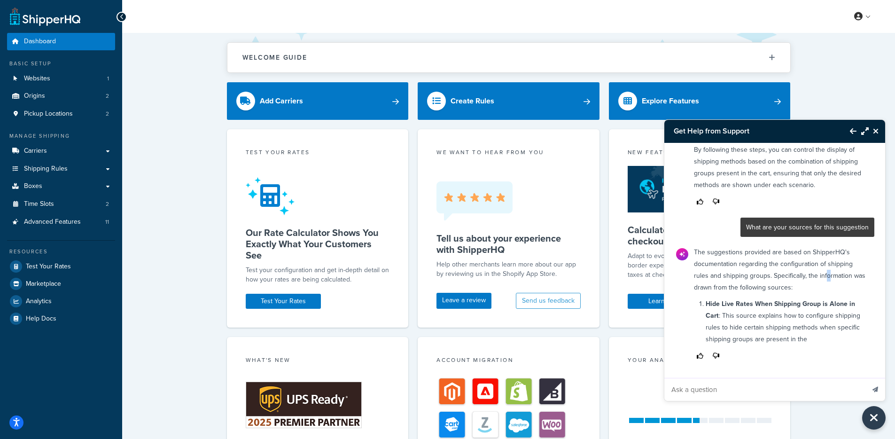
click at [827, 271] on p "The suggestions provided are based on ShipperHQ's documentation regarding the c…" at bounding box center [781, 269] width 175 height 47
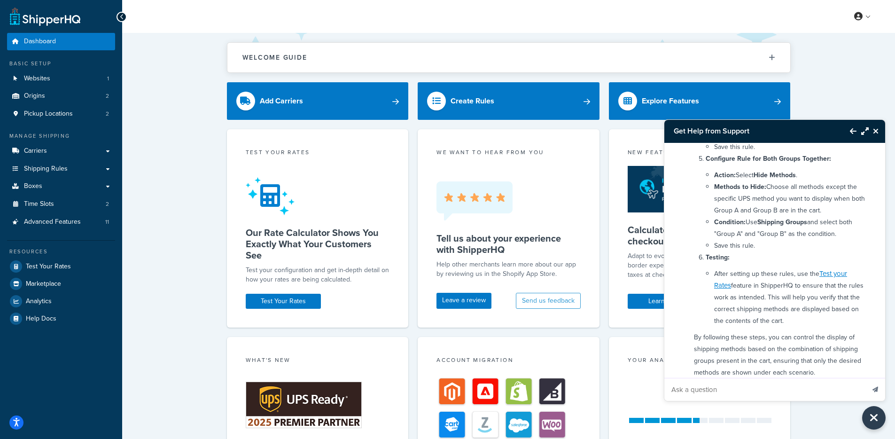
scroll to position [466, 0]
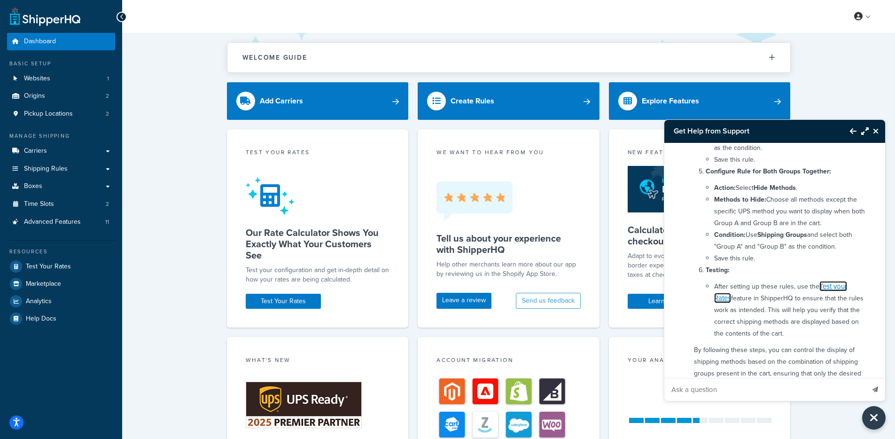
click at [726, 303] on link "Test your Rates" at bounding box center [780, 292] width 133 height 22
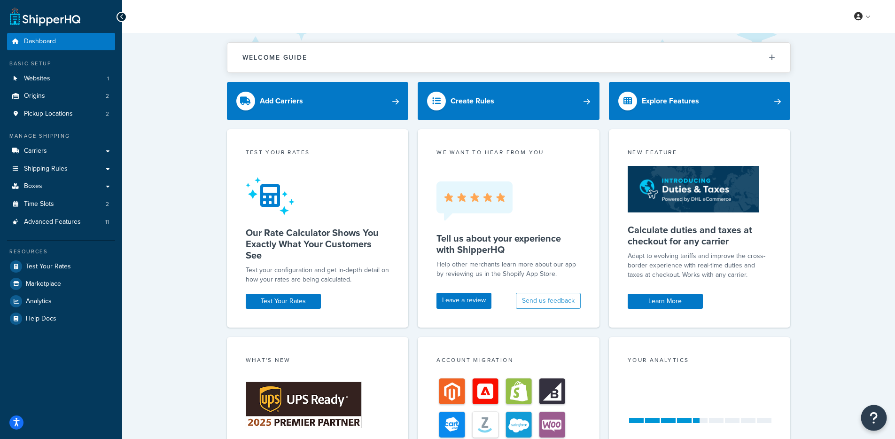
click at [867, 415] on button "Open Resource Center" at bounding box center [874, 418] width 26 height 26
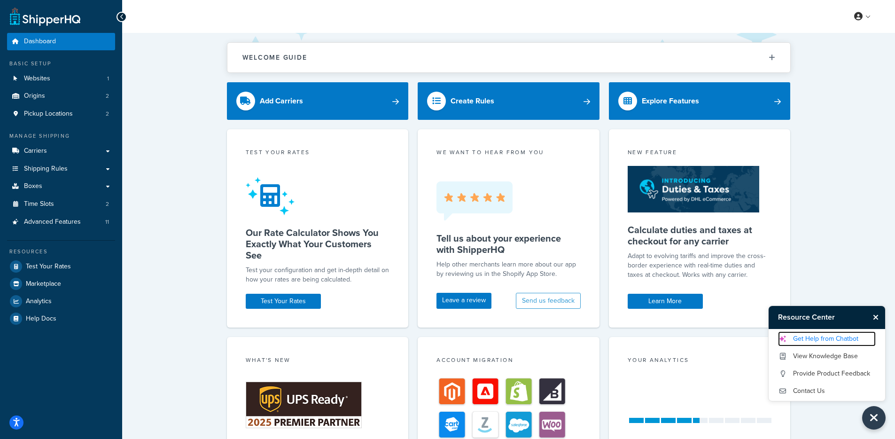
click at [848, 341] on link "Get Help from Chatbot" at bounding box center [827, 338] width 98 height 15
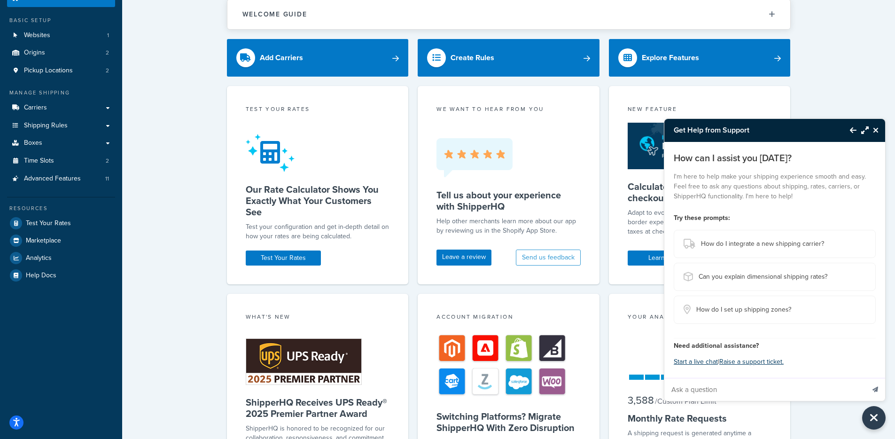
scroll to position [142, 0]
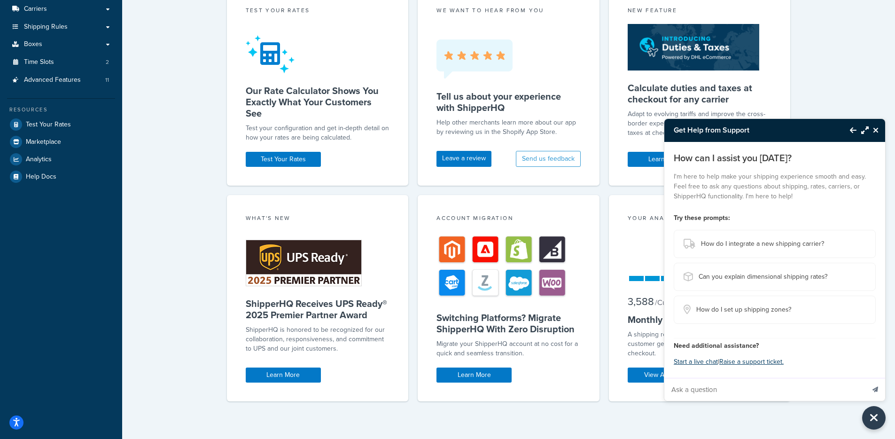
click at [776, 390] on input "Ask a question" at bounding box center [765, 389] width 200 height 23
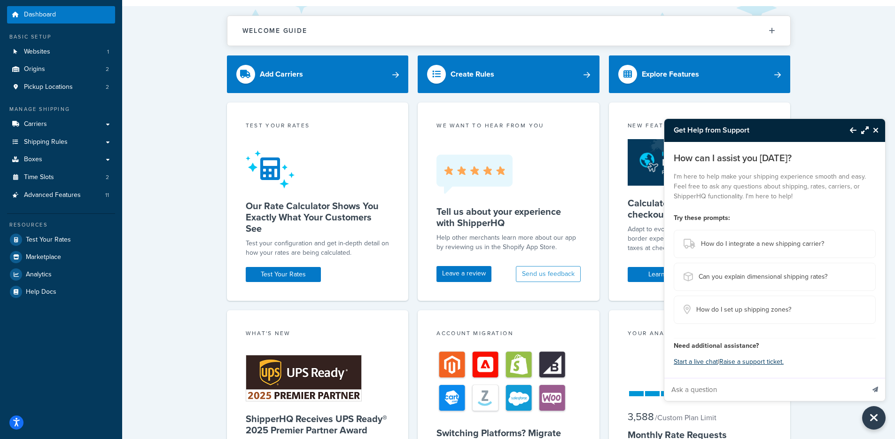
scroll to position [0, 0]
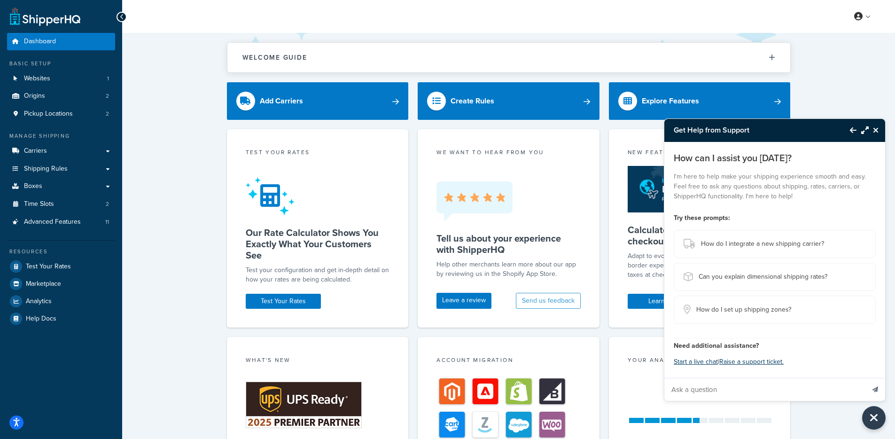
click at [766, 385] on input "Ask a question" at bounding box center [765, 389] width 200 height 23
paste input "Here’s a scenario. I want to have two groups, that when one is in the cart it d…"
type input "Here’s a scenario. I want to have two groups, that when one is in the cart it d…"
click at [866, 378] on button "Send message" at bounding box center [876, 389] width 20 height 23
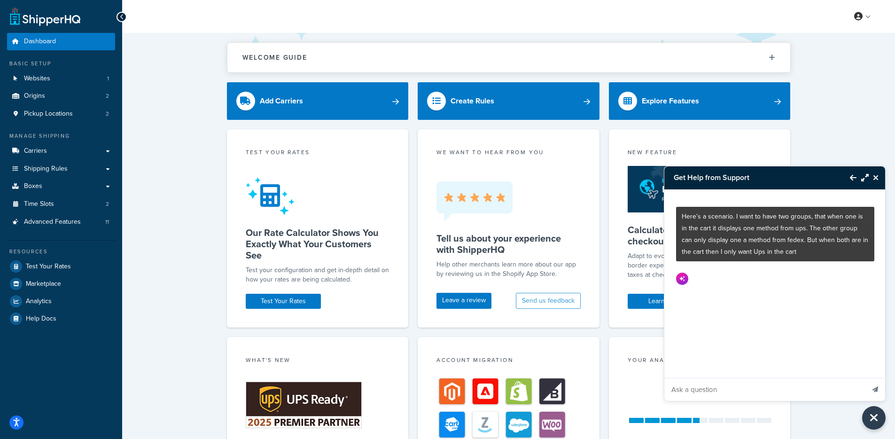
scroll to position [0, 0]
click at [766, 180] on h3 "Get Help from Support" at bounding box center [753, 177] width 176 height 23
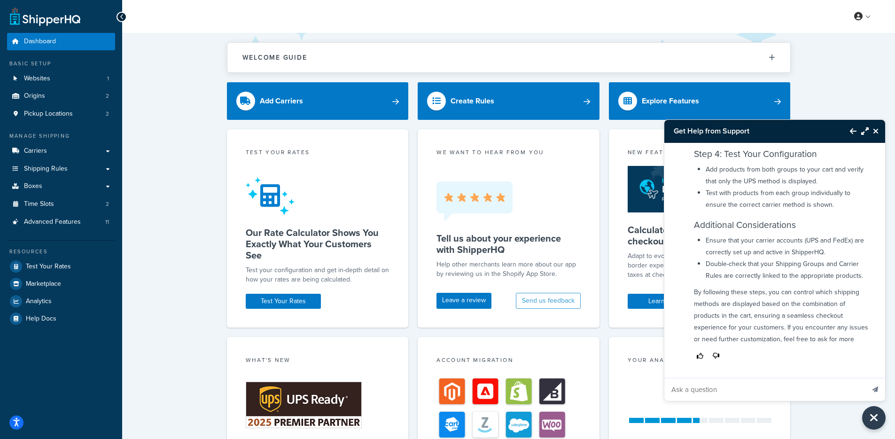
scroll to position [505, 0]
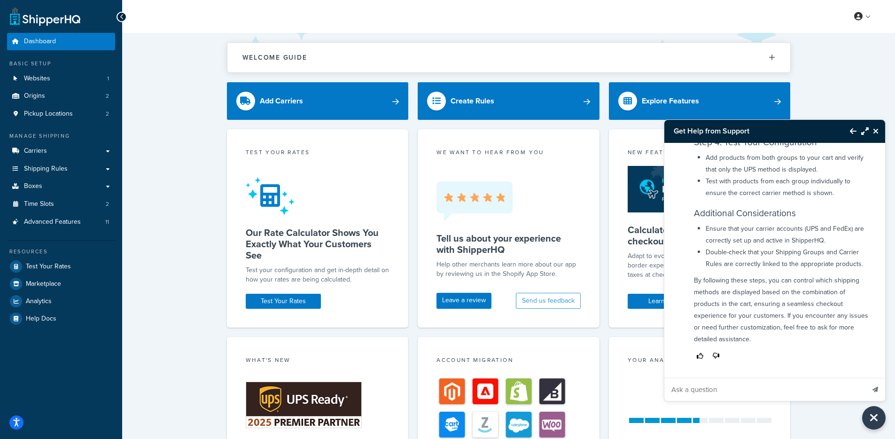
click at [754, 390] on input "Ask a question" at bounding box center [765, 389] width 200 height 23
paste input "What are your sources for this suggestion"
type input "What are your sources for this suggestion"
click at [866, 378] on button "Send message" at bounding box center [876, 389] width 20 height 23
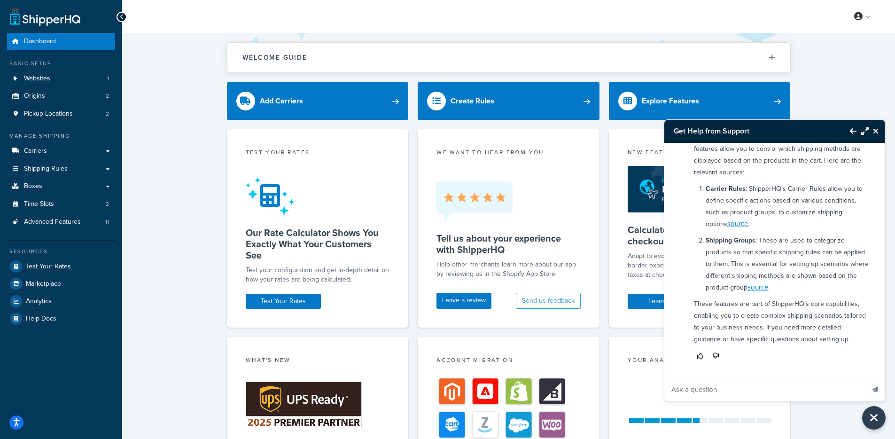
scroll to position [811, 0]
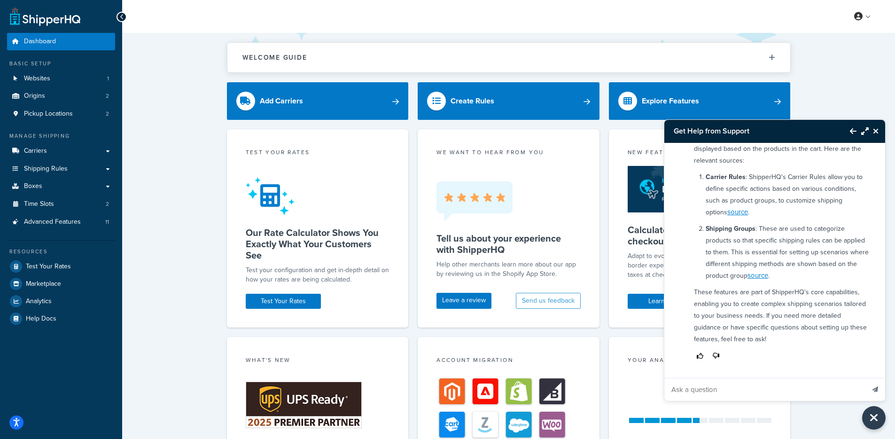
click at [762, 385] on input "Ask a question" at bounding box center [765, 389] width 200 height 23
click at [749, 288] on p "These features are part of ShipperHQ's core capabilities, enabling you to creat…" at bounding box center [781, 315] width 175 height 59
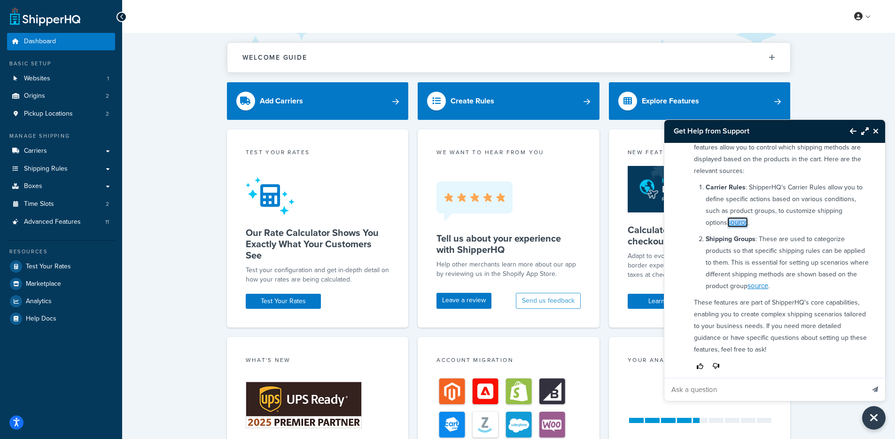
scroll to position [792, 0]
click at [767, 266] on p "Shipping Groups : These are used to categorize products so that specific shippi…" at bounding box center [787, 259] width 163 height 59
click at [768, 288] on link "source" at bounding box center [758, 283] width 21 height 10
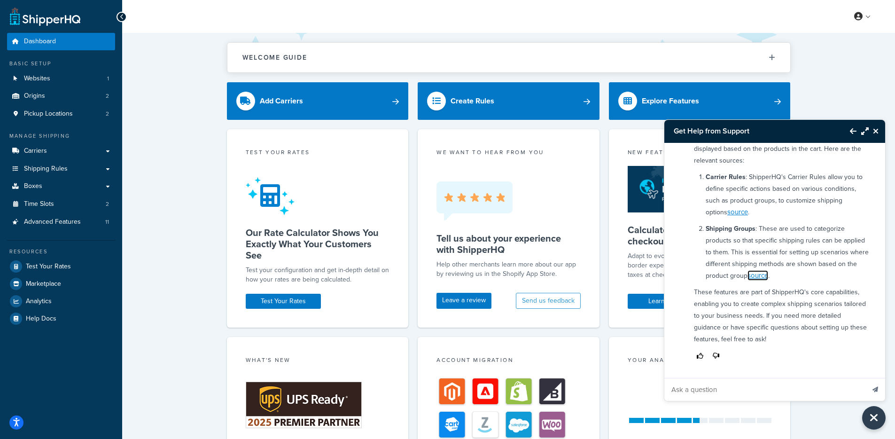
scroll to position [811, 0]
click at [759, 283] on div "The suggestion is based on the general functionality and configuration options …" at bounding box center [781, 229] width 186 height 274
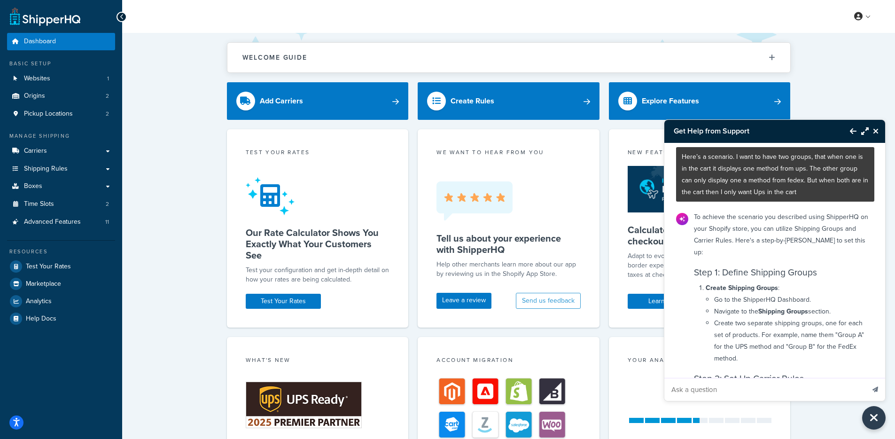
scroll to position [8, 0]
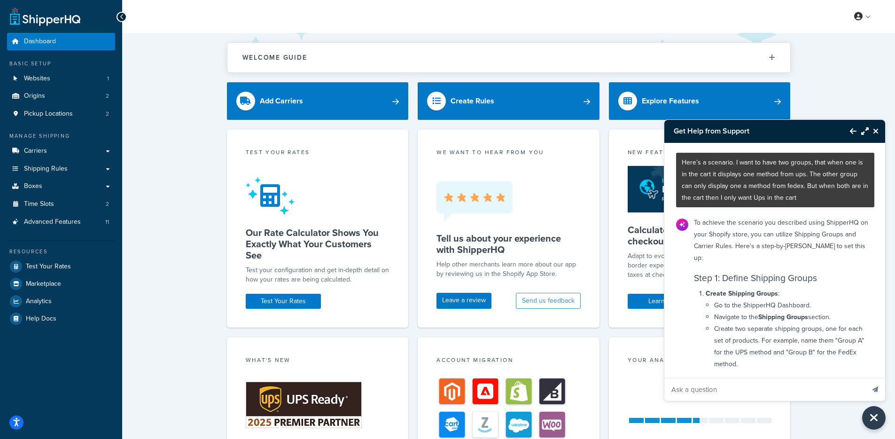
drag, startPoint x: 790, startPoint y: 135, endPoint x: 775, endPoint y: 133, distance: 14.8
click at [775, 133] on h3 "Get Help from Support" at bounding box center [753, 131] width 176 height 23
drag, startPoint x: 791, startPoint y: 134, endPoint x: 763, endPoint y: 130, distance: 28.5
click at [763, 130] on h3 "Get Help from Support" at bounding box center [753, 131] width 176 height 23
drag, startPoint x: 811, startPoint y: 322, endPoint x: 805, endPoint y: 324, distance: 5.9
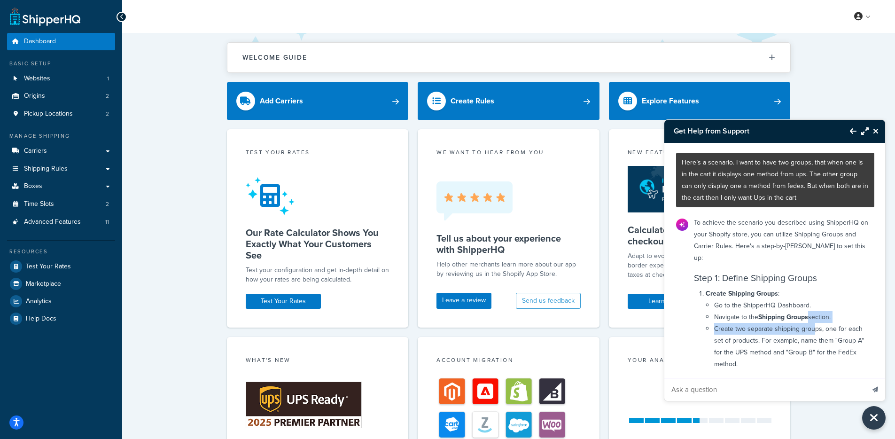
click at [810, 322] on ul "Go to the ShipperHQ Dashboard. Navigate to the Shipping Groups section. Create …" at bounding box center [791, 334] width 155 height 70
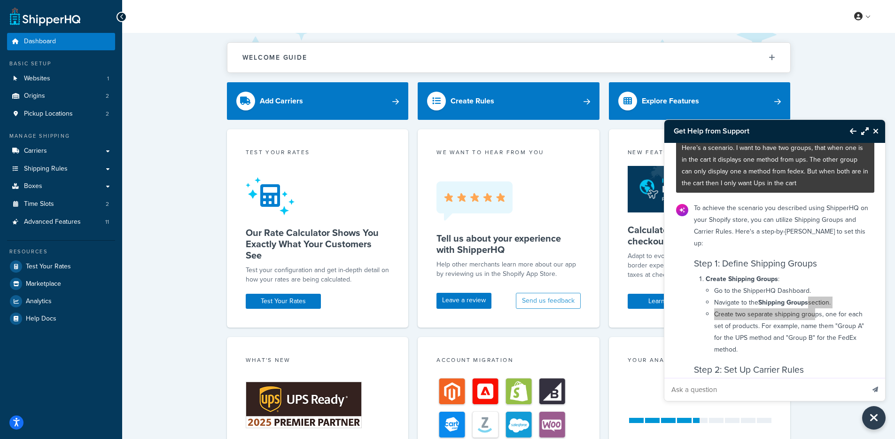
scroll to position [0, 0]
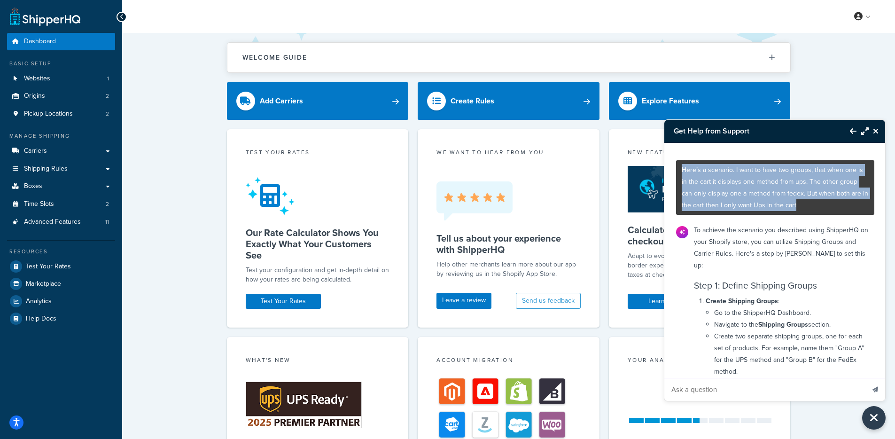
drag, startPoint x: 765, startPoint y: 195, endPoint x: 673, endPoint y: 162, distance: 97.2
click at [673, 162] on div "Here’s a scenario. I want to have two groups, that when one is in the cart it d…" at bounding box center [776, 260] width 222 height 235
copy p "Here’s a scenario. I want to have two groups, that when one is in the cart it d…"
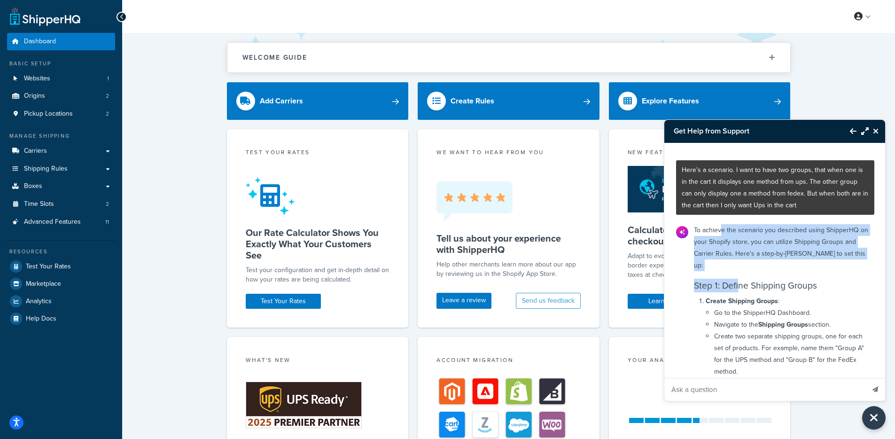
drag, startPoint x: 721, startPoint y: 241, endPoint x: 740, endPoint y: 282, distance: 44.8
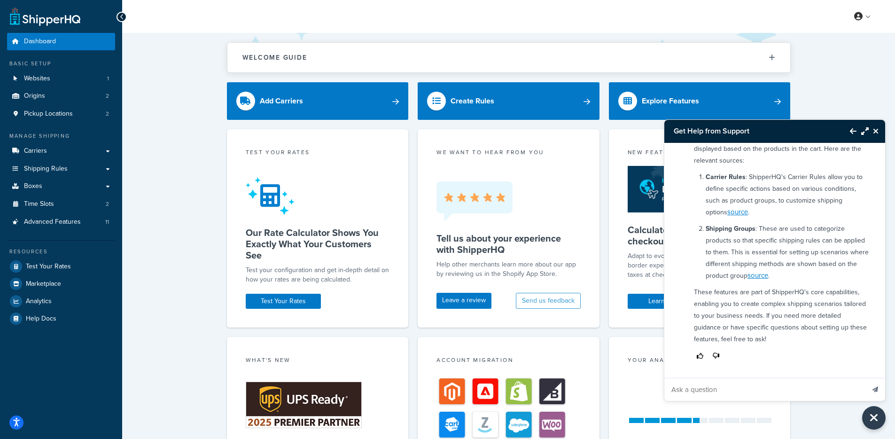
scroll to position [811, 0]
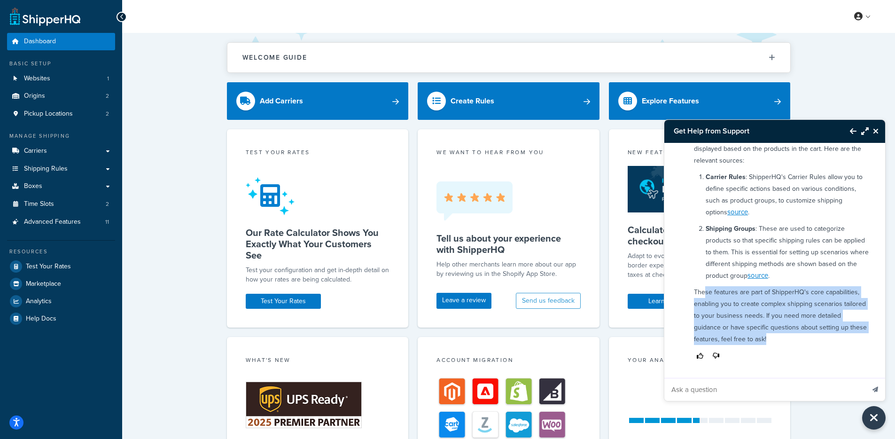
drag, startPoint x: 727, startPoint y: 300, endPoint x: 809, endPoint y: 348, distance: 94.8
click at [807, 348] on div "The suggestion is based on the general functionality and configuration options …" at bounding box center [781, 229] width 186 height 274
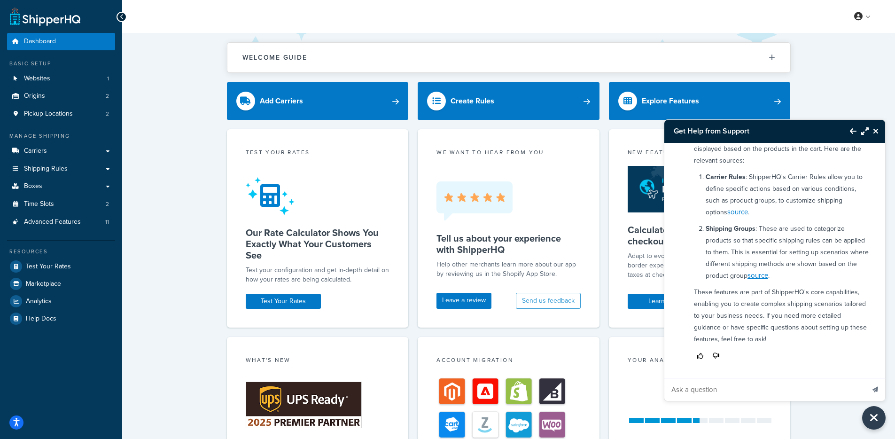
click at [804, 333] on p "These features are part of ShipperHQ's core capabilities, enabling you to creat…" at bounding box center [781, 315] width 175 height 59
drag, startPoint x: 702, startPoint y: 302, endPoint x: 824, endPoint y: 300, distance: 122.2
click at [823, 299] on p "These features are part of ShipperHQ's core capabilities, enabling you to creat…" at bounding box center [781, 315] width 175 height 59
drag, startPoint x: 824, startPoint y: 301, endPoint x: 721, endPoint y: 305, distance: 103.0
click at [824, 301] on p "These features are part of ShipperHQ's core capabilities, enabling you to creat…" at bounding box center [781, 315] width 175 height 59
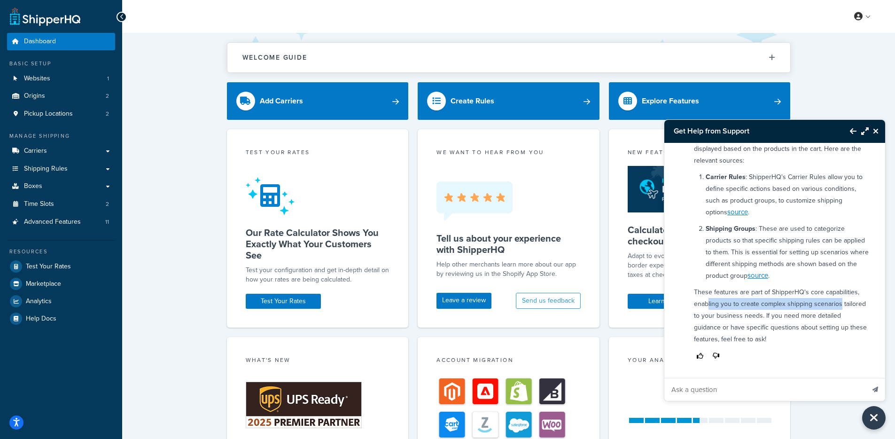
drag, startPoint x: 709, startPoint y: 305, endPoint x: 831, endPoint y: 312, distance: 122.3
click at [840, 306] on p "These features are part of ShipperHQ's core capabilities, enabling you to creat…" at bounding box center [781, 315] width 175 height 59
click at [821, 314] on p "These features are part of ShipperHQ's core capabilities, enabling you to creat…" at bounding box center [781, 315] width 175 height 59
drag, startPoint x: 735, startPoint y: 320, endPoint x: 754, endPoint y: 319, distance: 18.8
click at [743, 319] on p "These features are part of ShipperHQ's core capabilities, enabling you to creat…" at bounding box center [781, 315] width 175 height 59
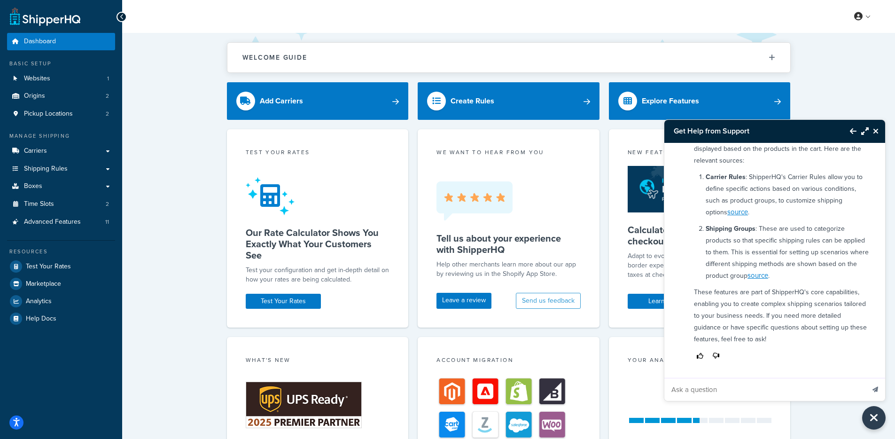
click at [797, 315] on p "These features are part of ShipperHQ's core capabilities, enabling you to creat…" at bounding box center [781, 315] width 175 height 59
drag, startPoint x: 794, startPoint y: 314, endPoint x: 801, endPoint y: 321, distance: 10.0
click at [801, 321] on p "These features are part of ShipperHQ's core capabilities, enabling you to creat…" at bounding box center [781, 315] width 175 height 59
click at [800, 324] on p "These features are part of ShipperHQ's core capabilities, enabling you to creat…" at bounding box center [781, 315] width 175 height 59
drag, startPoint x: 797, startPoint y: 337, endPoint x: 786, endPoint y: 312, distance: 27.2
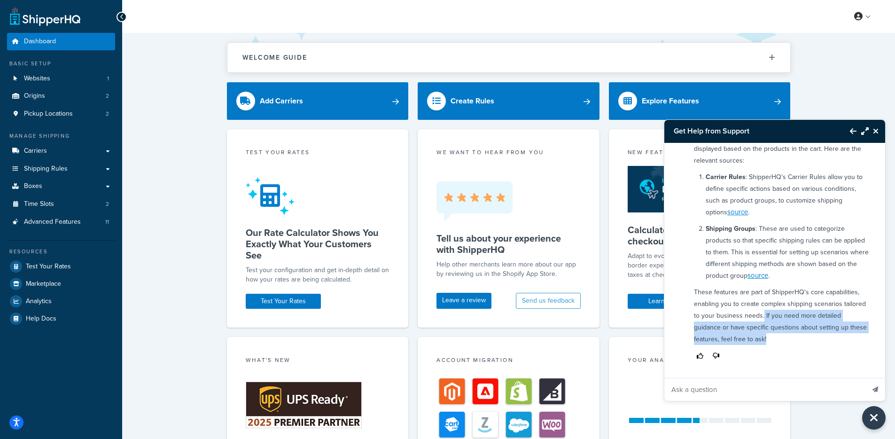
click at [786, 312] on p "These features are part of ShipperHQ's core capabilities, enabling you to creat…" at bounding box center [781, 315] width 175 height 59
click at [786, 313] on p "These features are part of ShipperHQ's core capabilities, enabling you to creat…" at bounding box center [781, 315] width 175 height 59
click at [876, 130] on icon "Close Resource Center" at bounding box center [876, 131] width 6 height 8
